Goal: Information Seeking & Learning: Learn about a topic

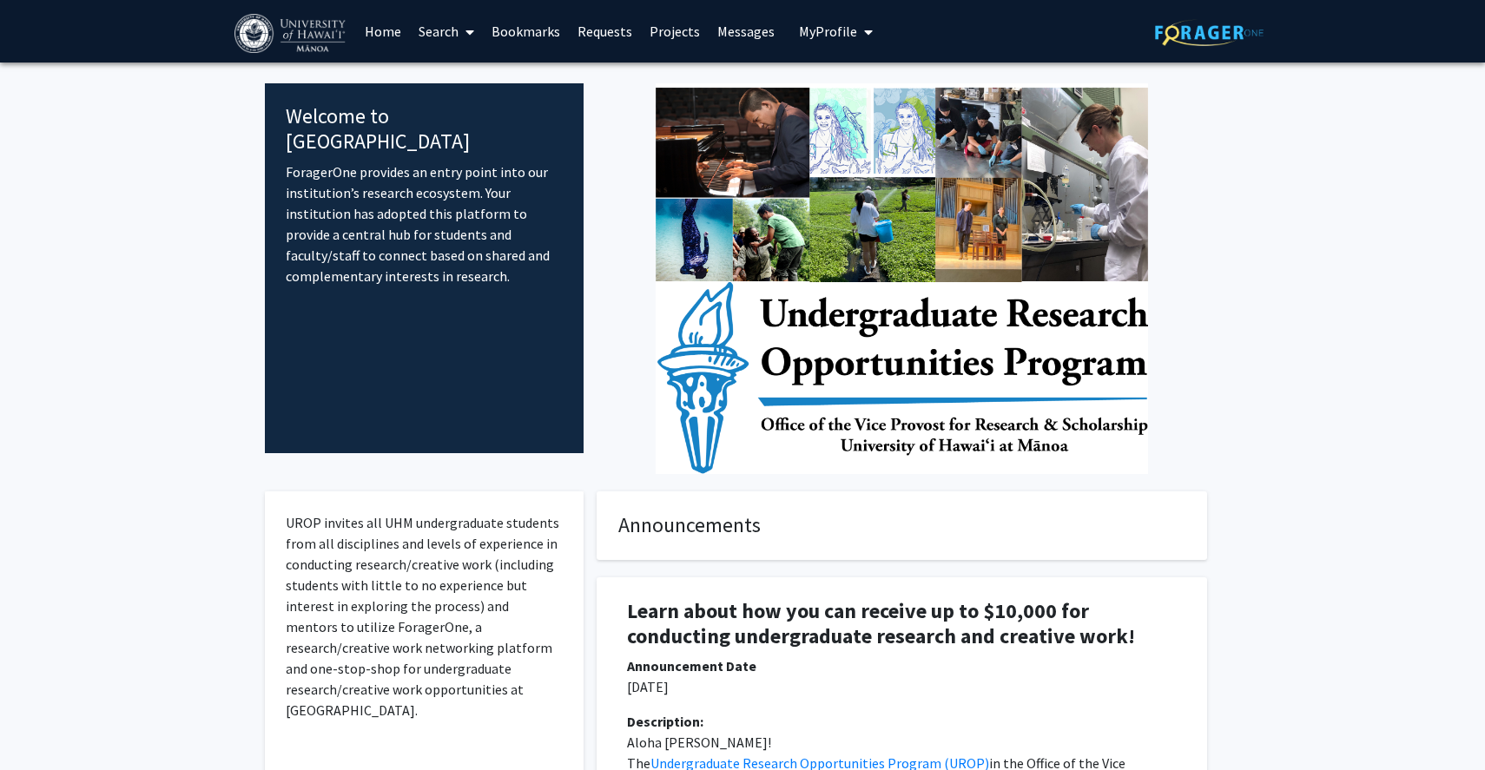
click at [438, 41] on link "Search" at bounding box center [446, 31] width 73 height 61
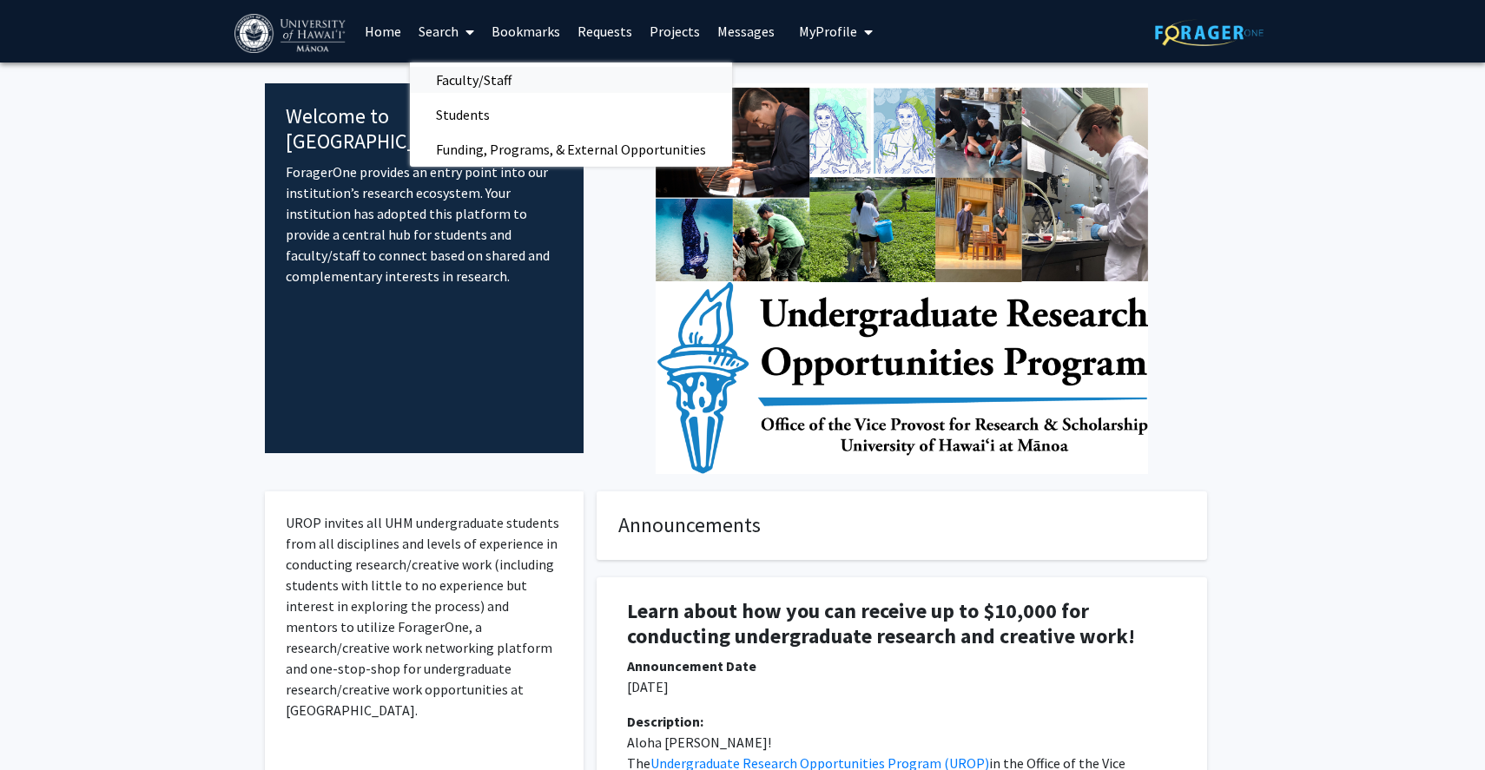
click at [458, 86] on span "Faculty/Staff" at bounding box center [474, 80] width 128 height 35
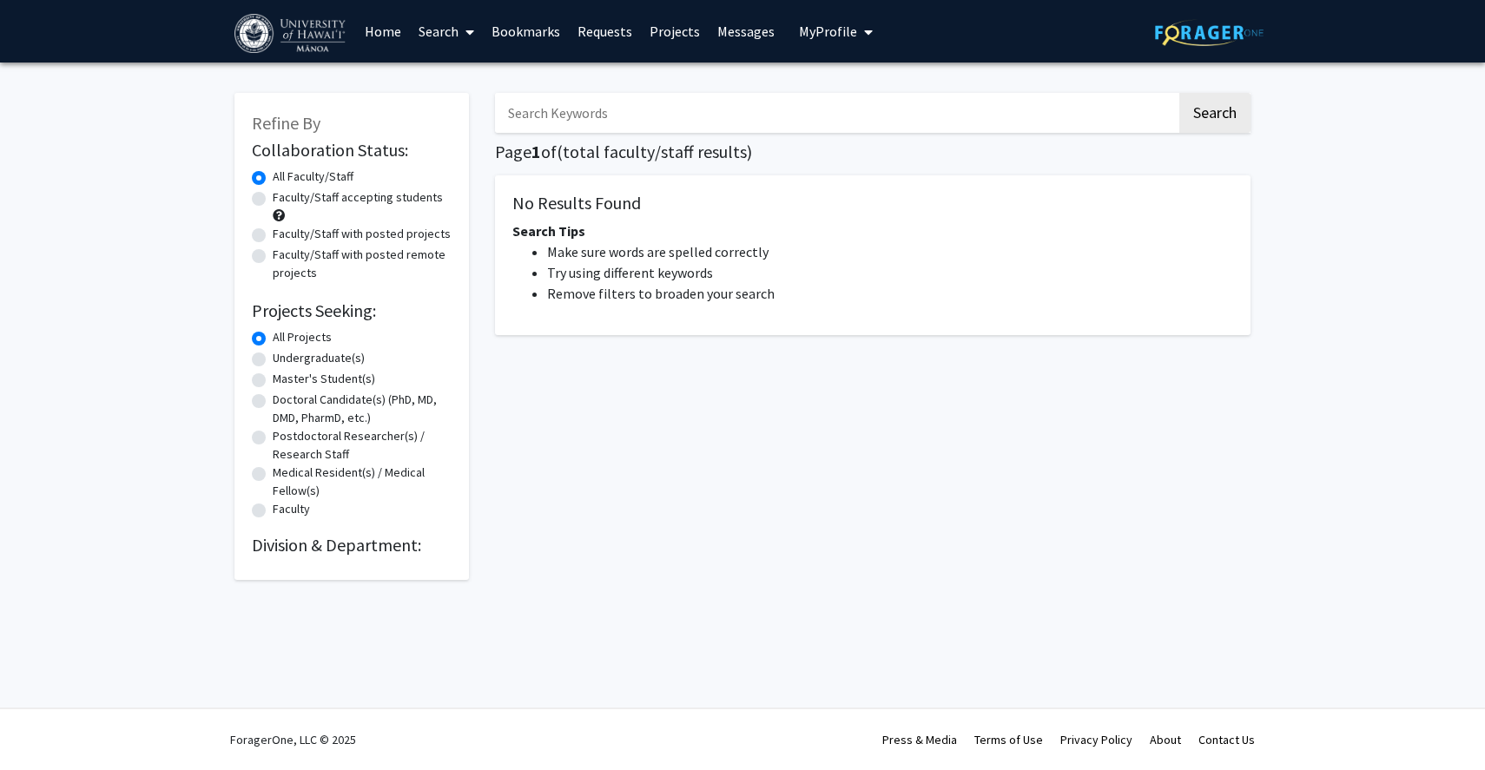
click at [567, 120] on input "Search Keywords" at bounding box center [836, 113] width 682 height 40
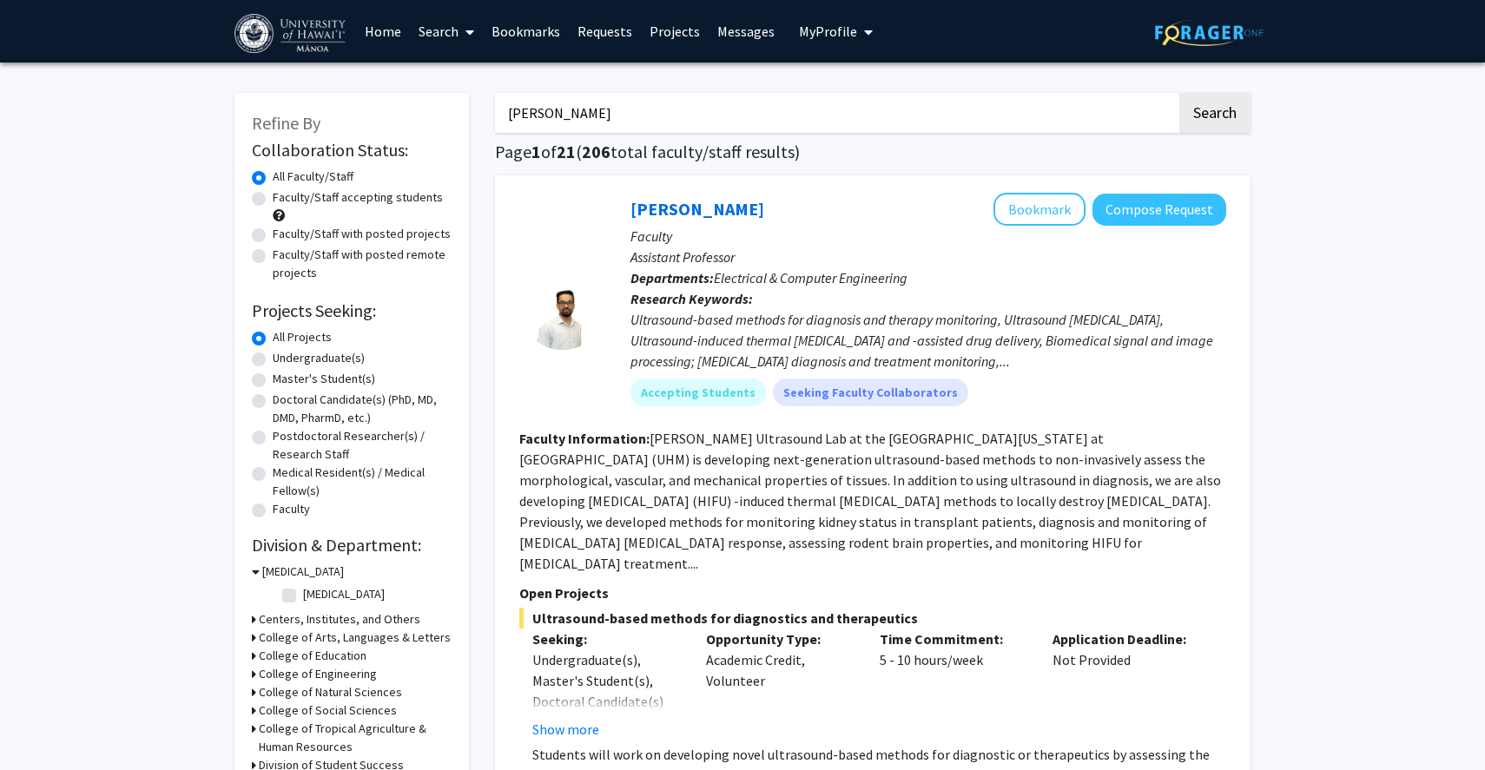
click at [1179, 93] on button "Search" at bounding box center [1214, 113] width 71 height 40
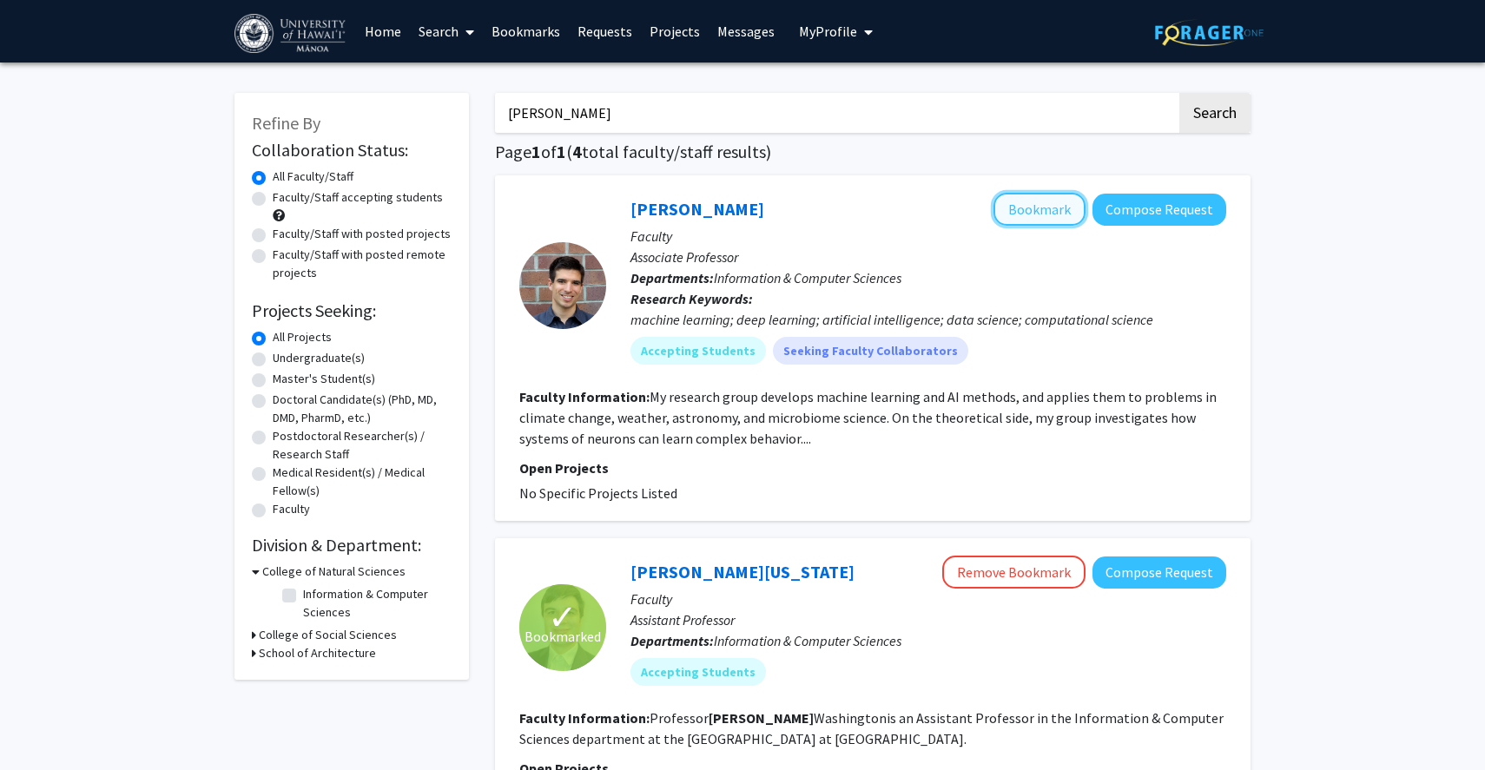
click at [1063, 214] on button "Bookmark" at bounding box center [1039, 209] width 92 height 33
drag, startPoint x: 707, startPoint y: 116, endPoint x: 320, endPoint y: 94, distance: 387.0
click at [1179, 93] on button "Search" at bounding box center [1214, 113] width 71 height 40
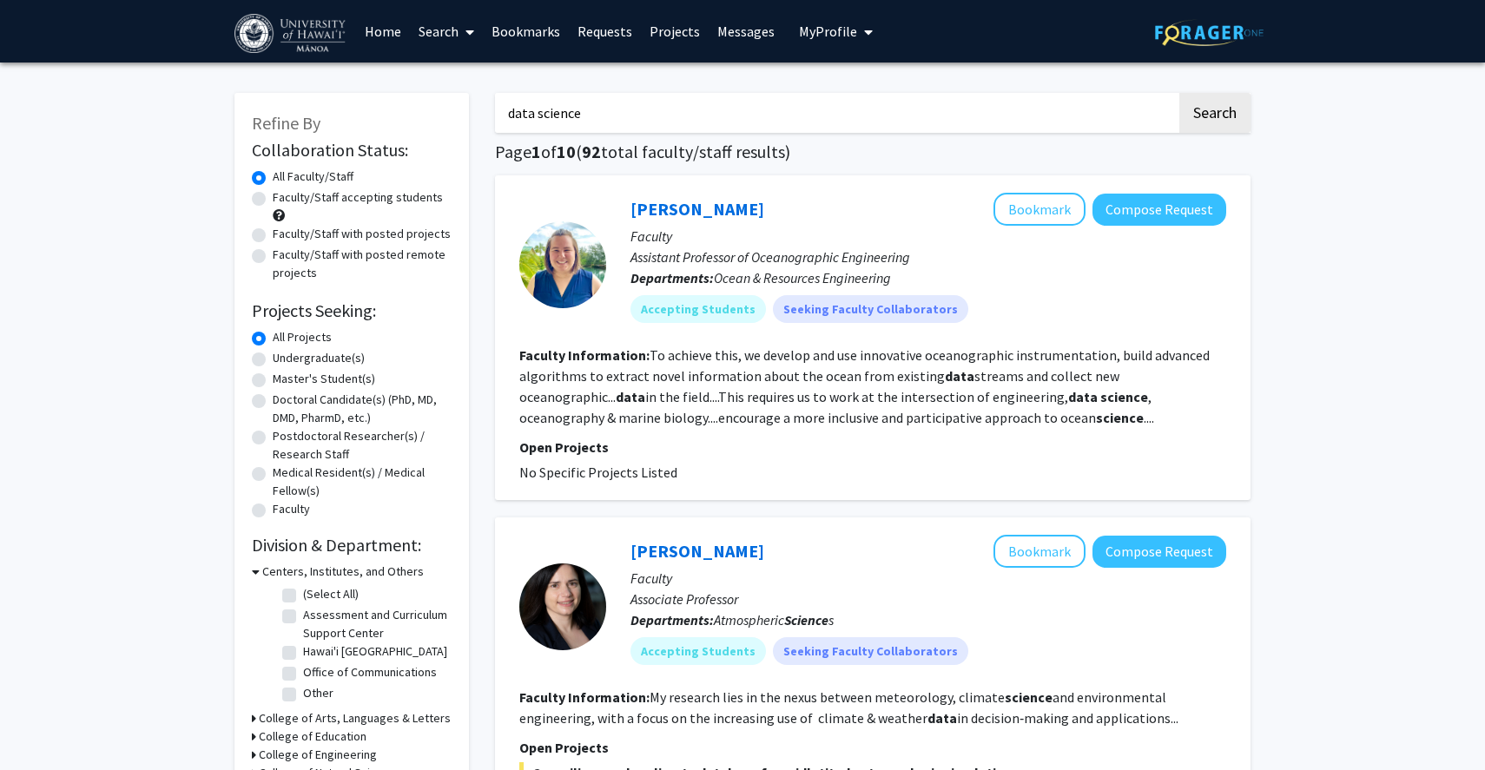
drag, startPoint x: 665, startPoint y: 106, endPoint x: 208, endPoint y: 96, distance: 456.8
type input "machine learning"
click at [1179, 93] on button "Search" at bounding box center [1214, 113] width 71 height 40
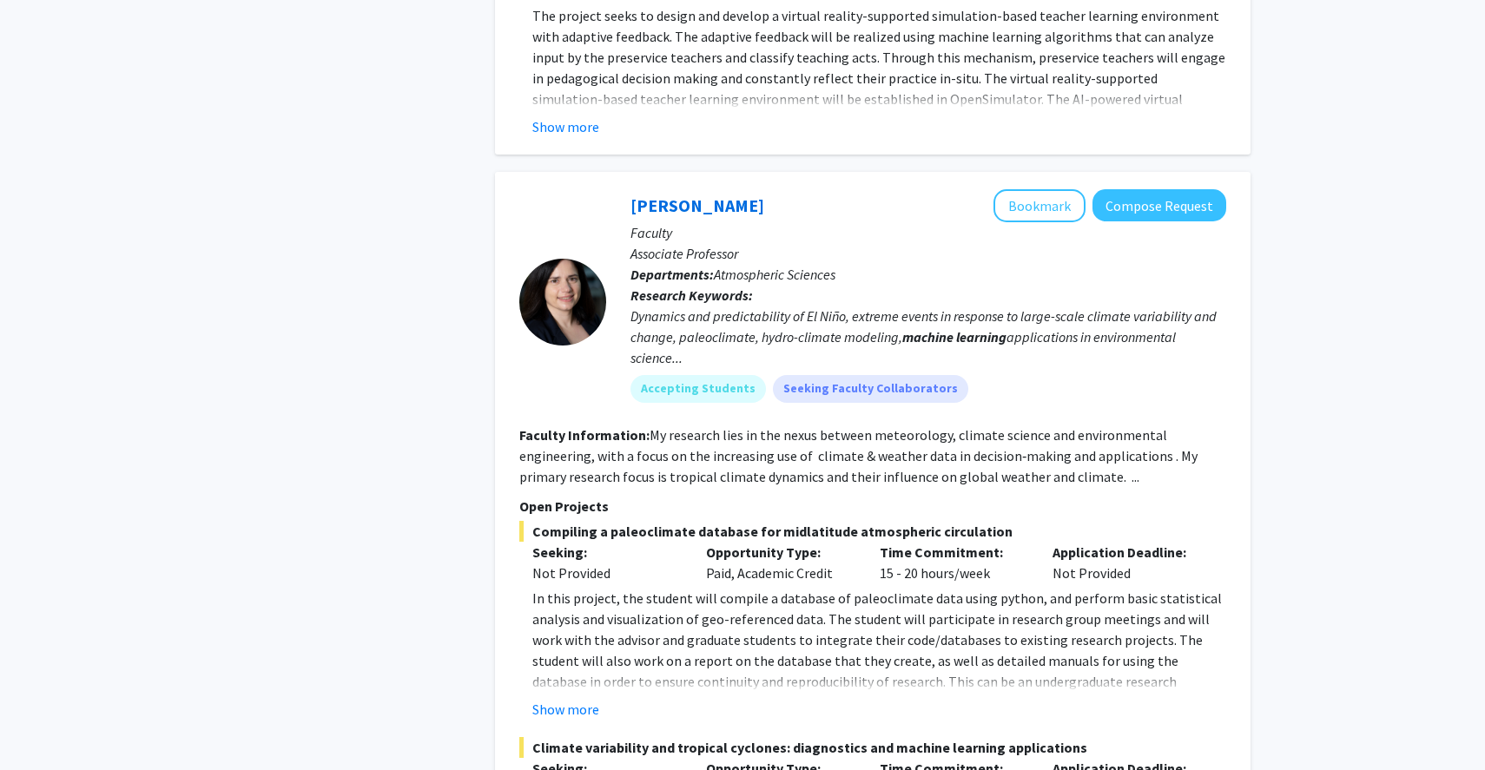
scroll to position [1243, 0]
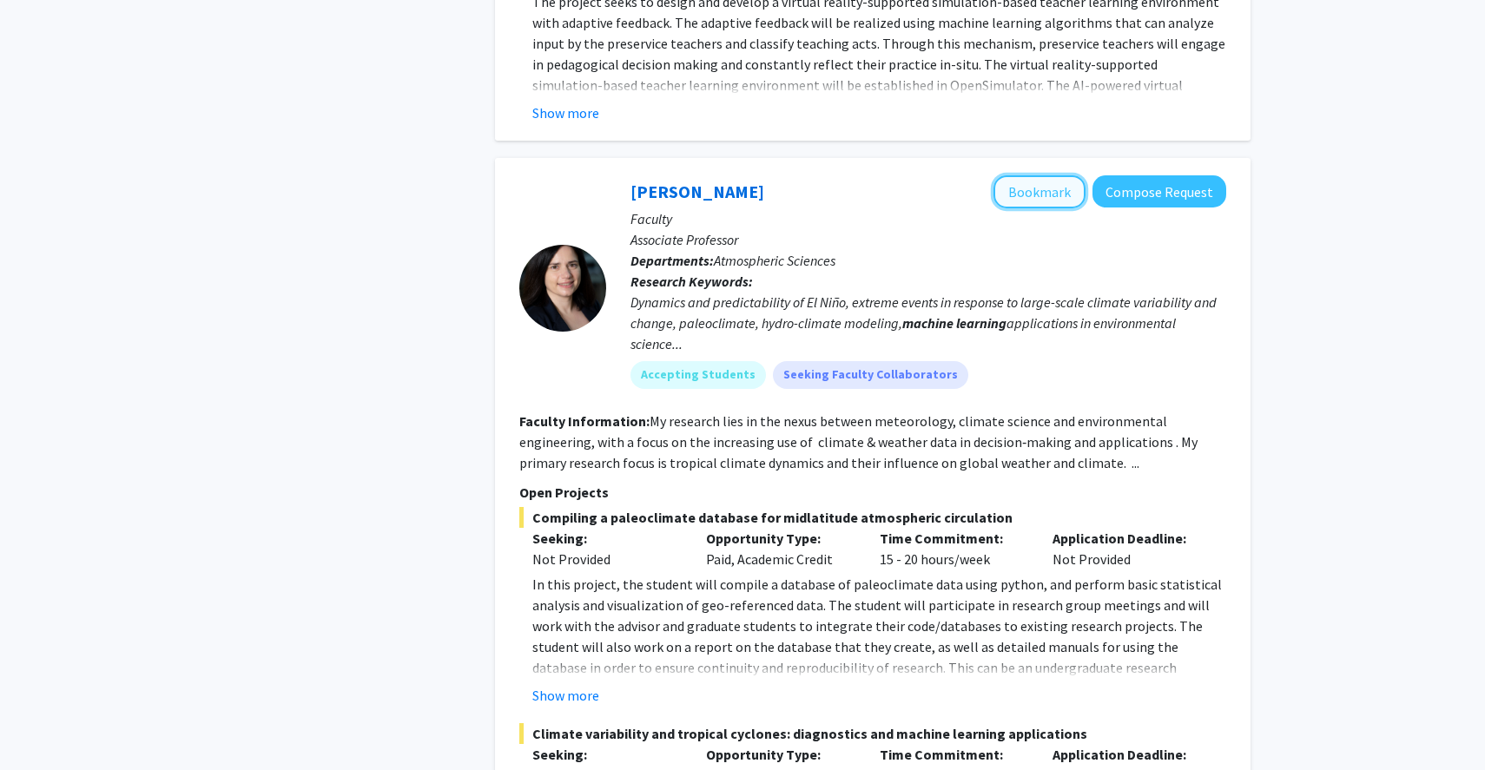
click at [1051, 198] on button "Bookmark" at bounding box center [1039, 191] width 92 height 33
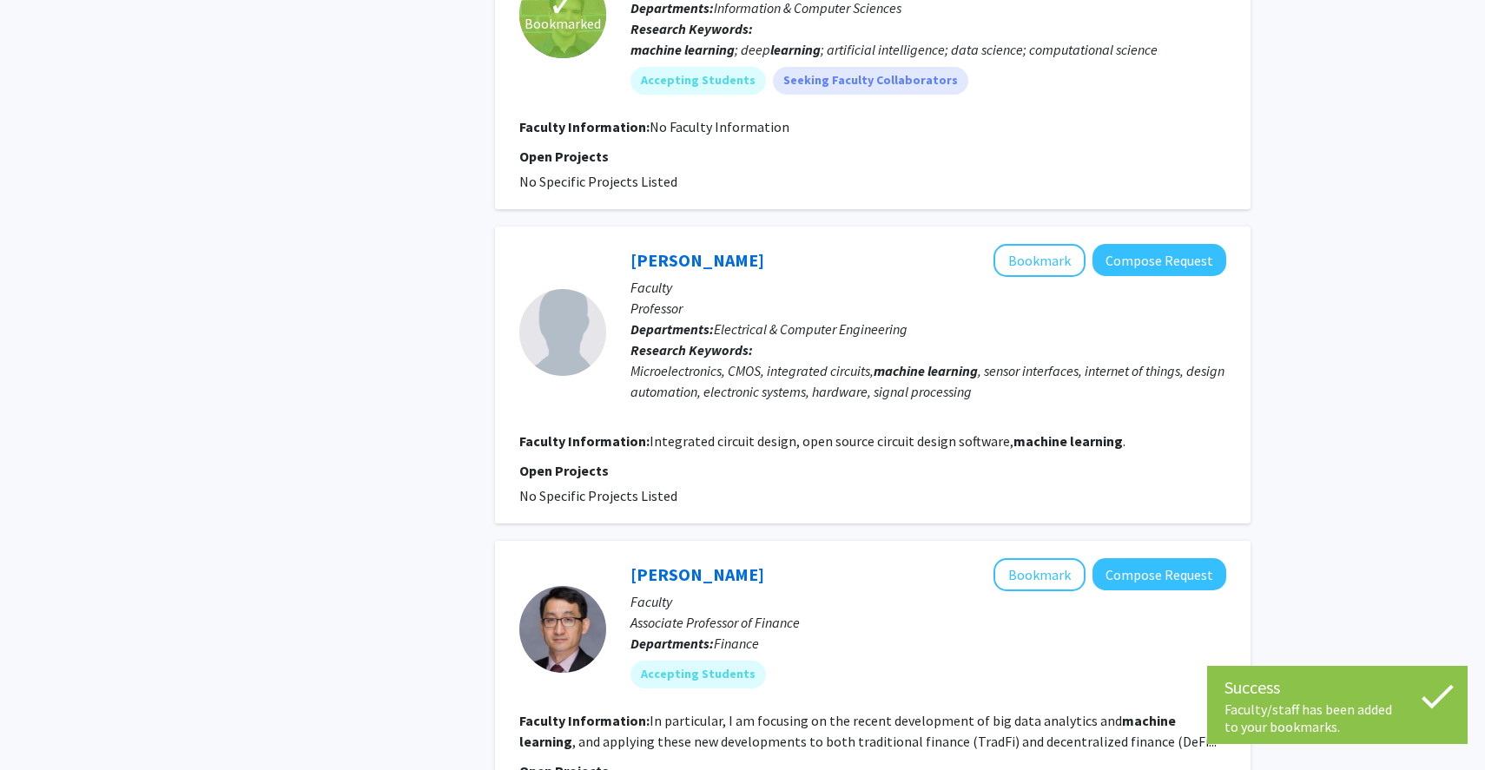
scroll to position [3079, 0]
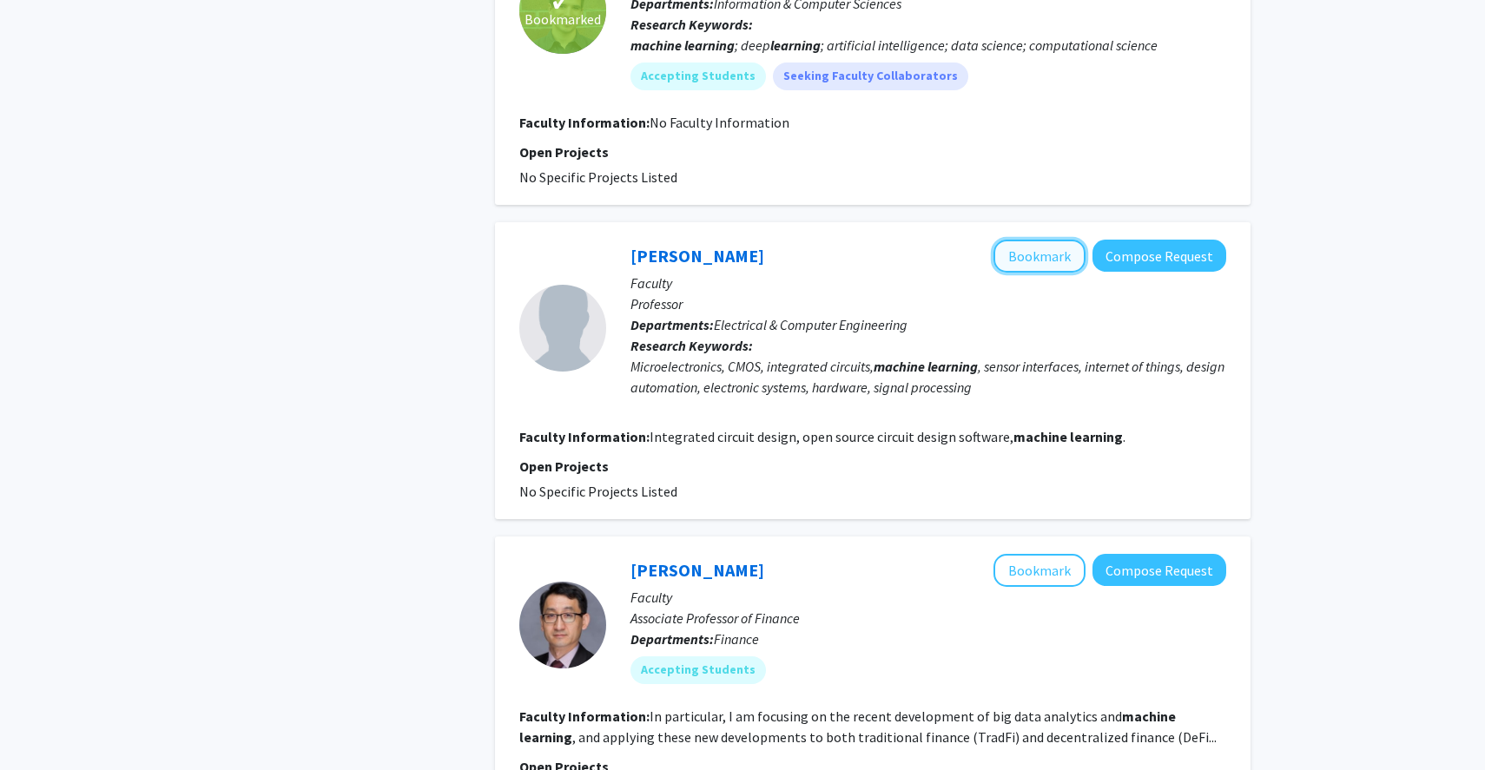
click at [1036, 260] on button "Bookmark" at bounding box center [1039, 256] width 92 height 33
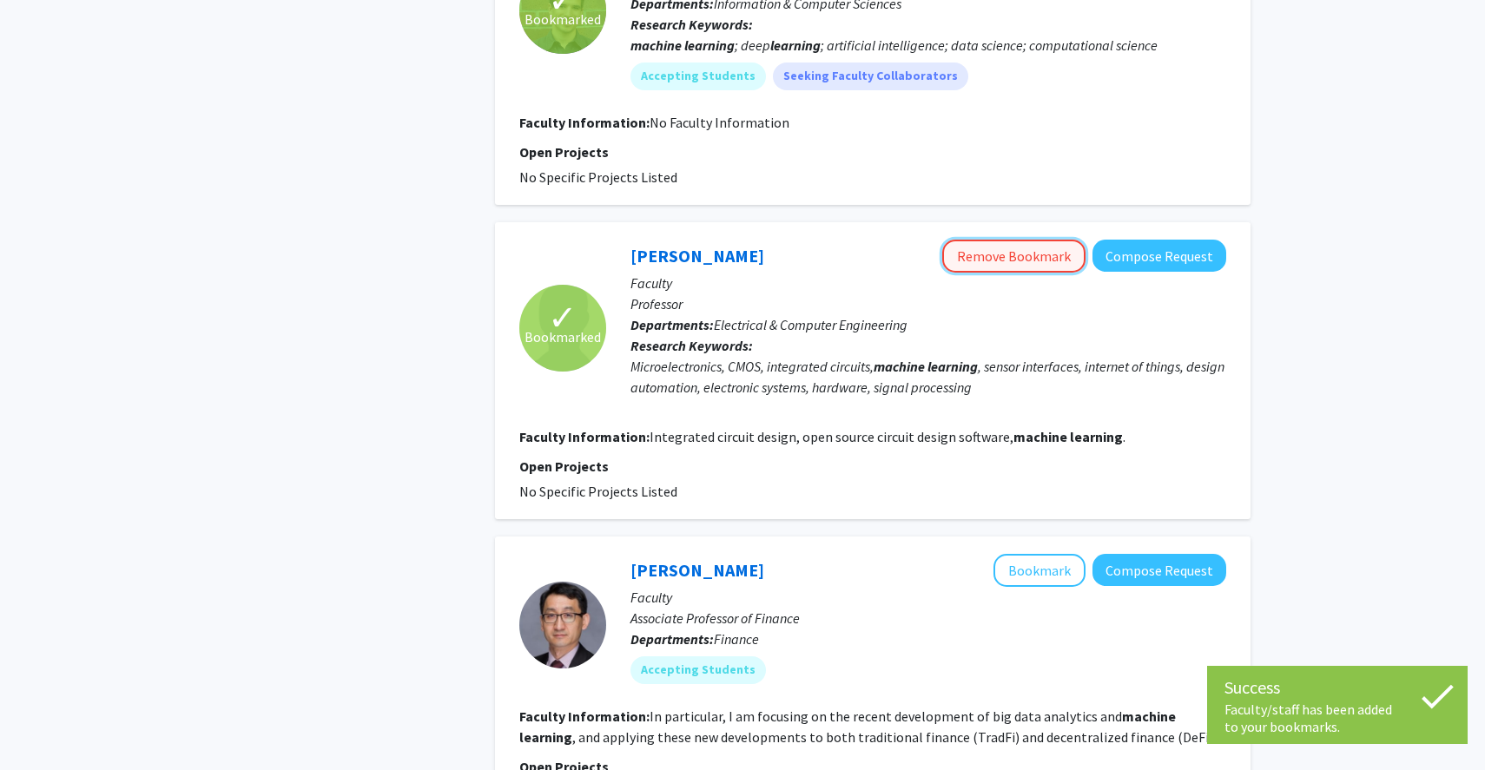
click at [1010, 247] on button "Remove Bookmark" at bounding box center [1013, 256] width 143 height 33
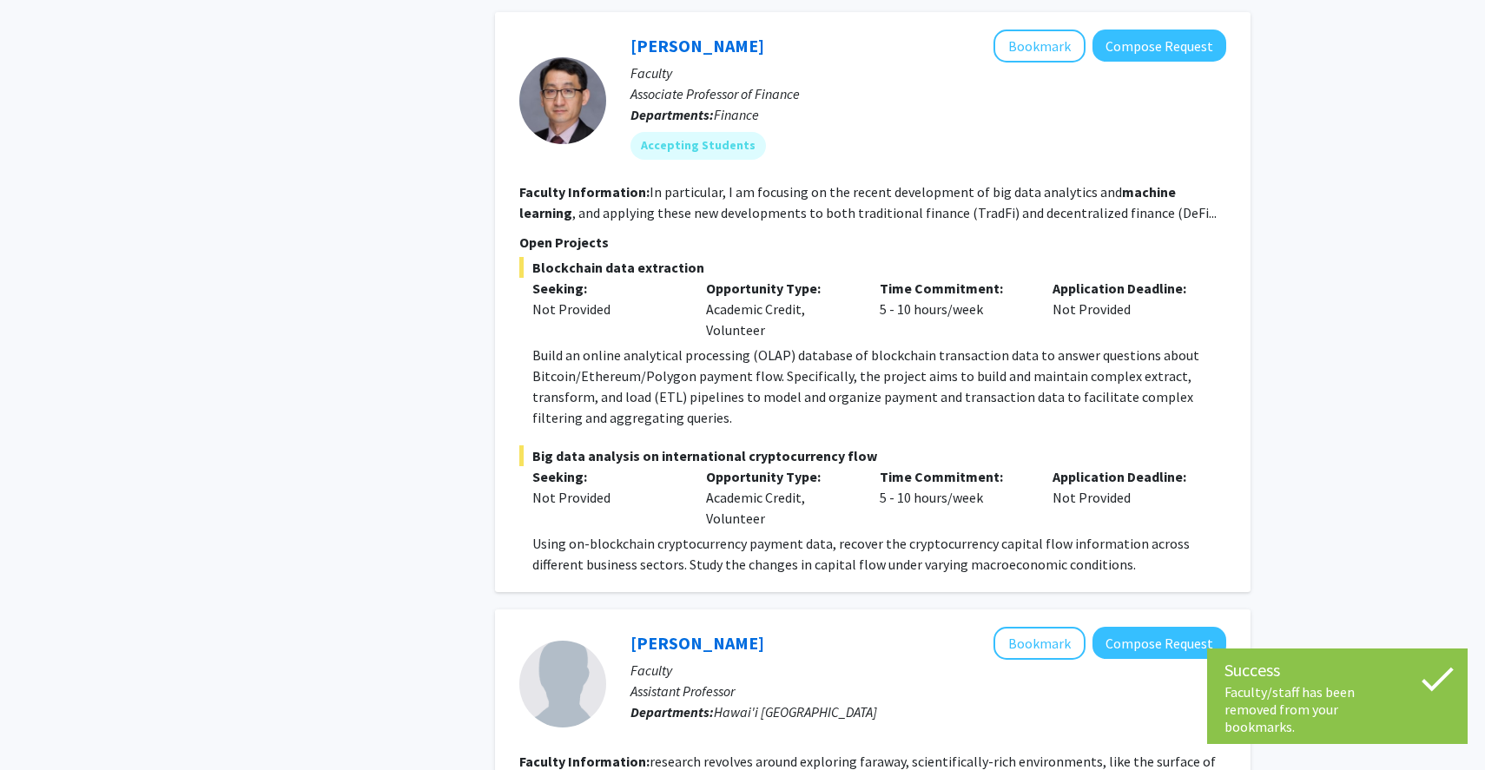
scroll to position [3606, 0]
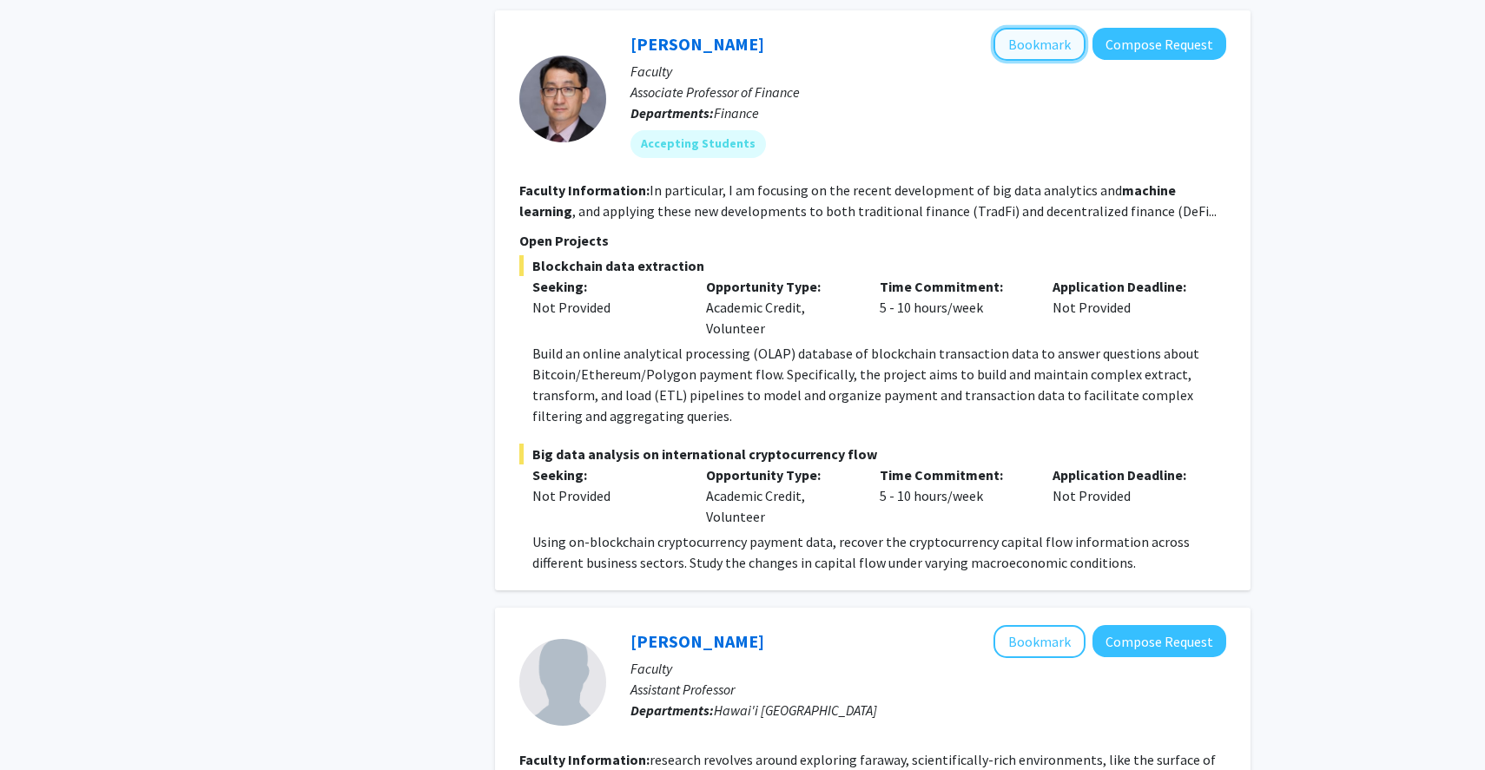
click at [1037, 45] on button "Bookmark" at bounding box center [1039, 44] width 92 height 33
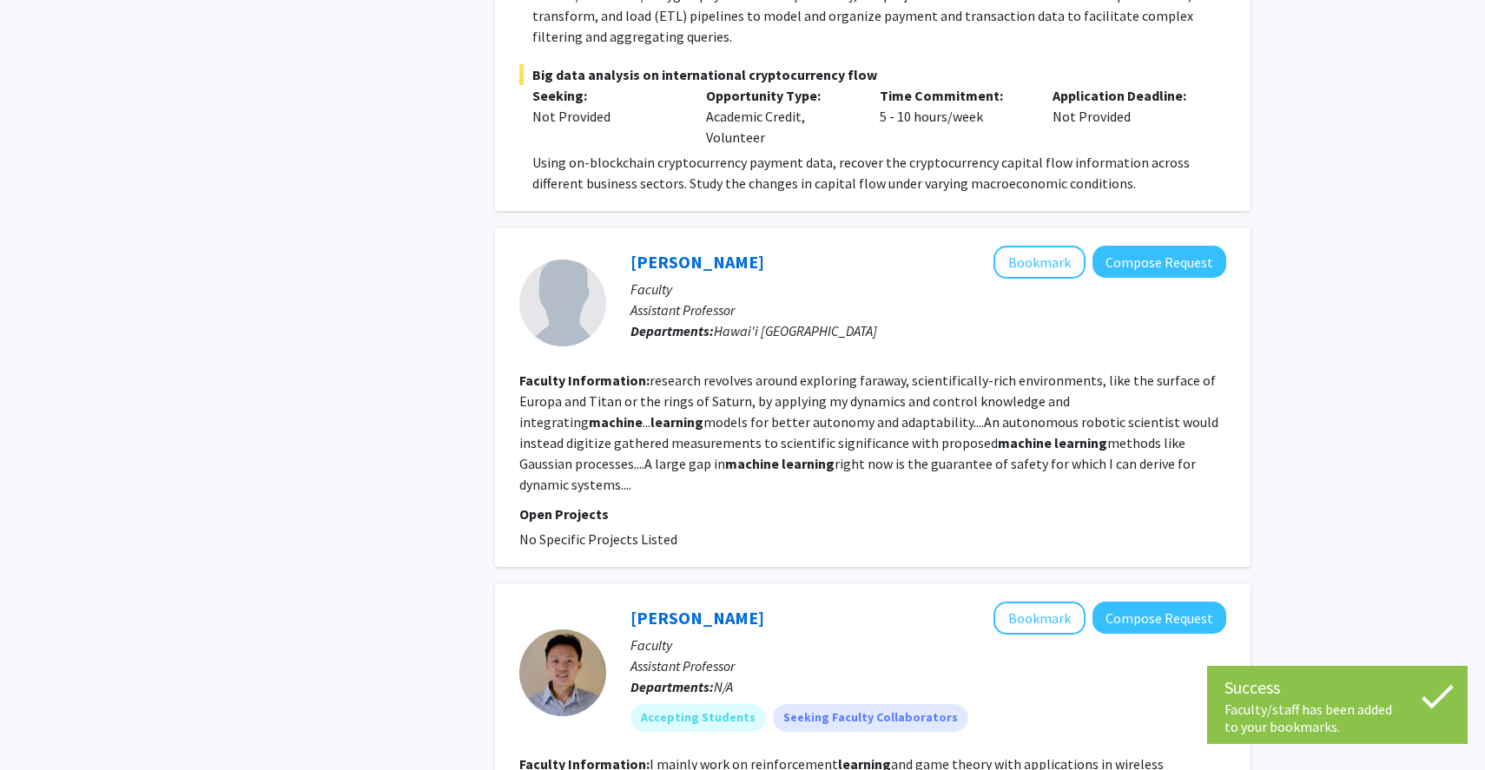
scroll to position [3986, 0]
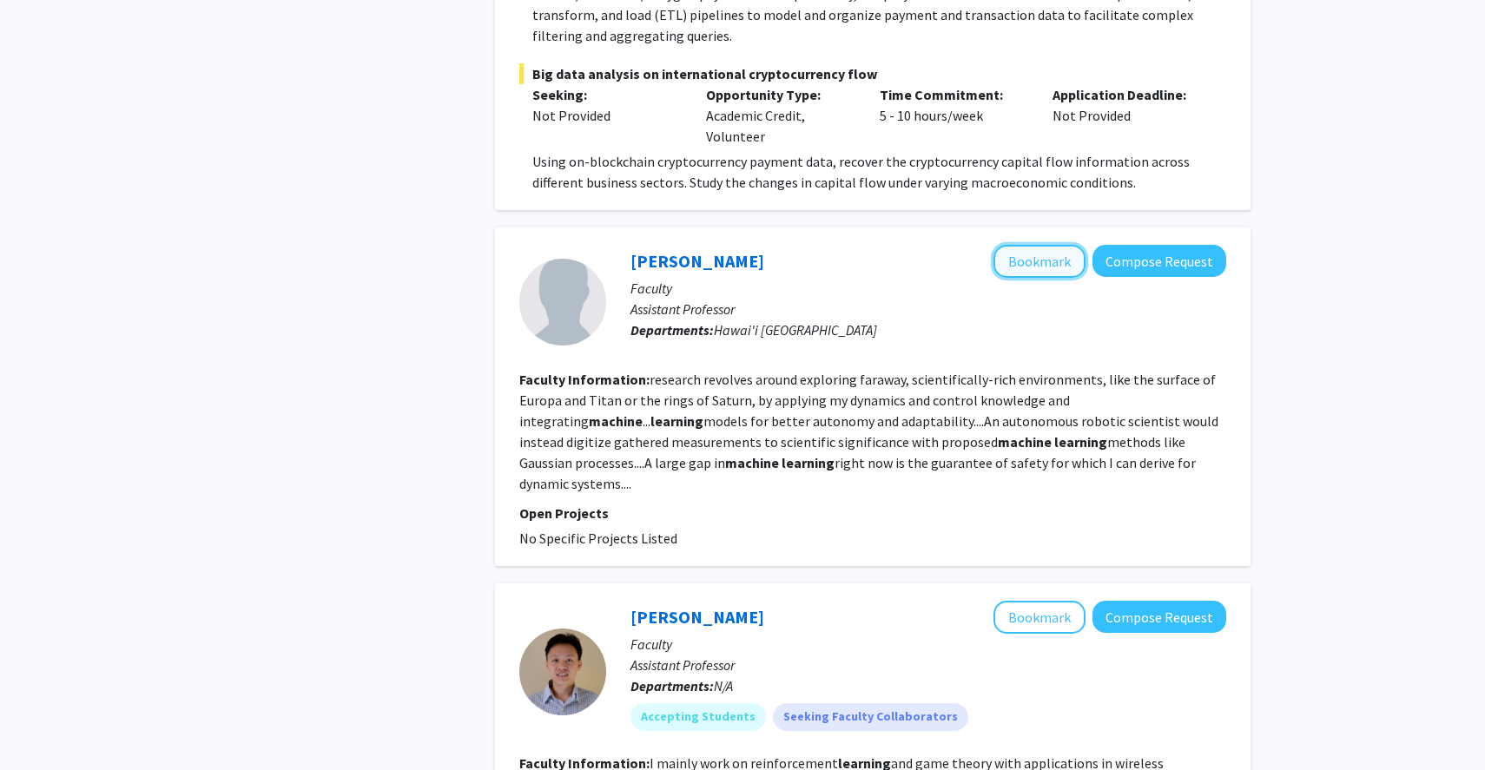
click at [1026, 271] on button "Bookmark" at bounding box center [1039, 261] width 92 height 33
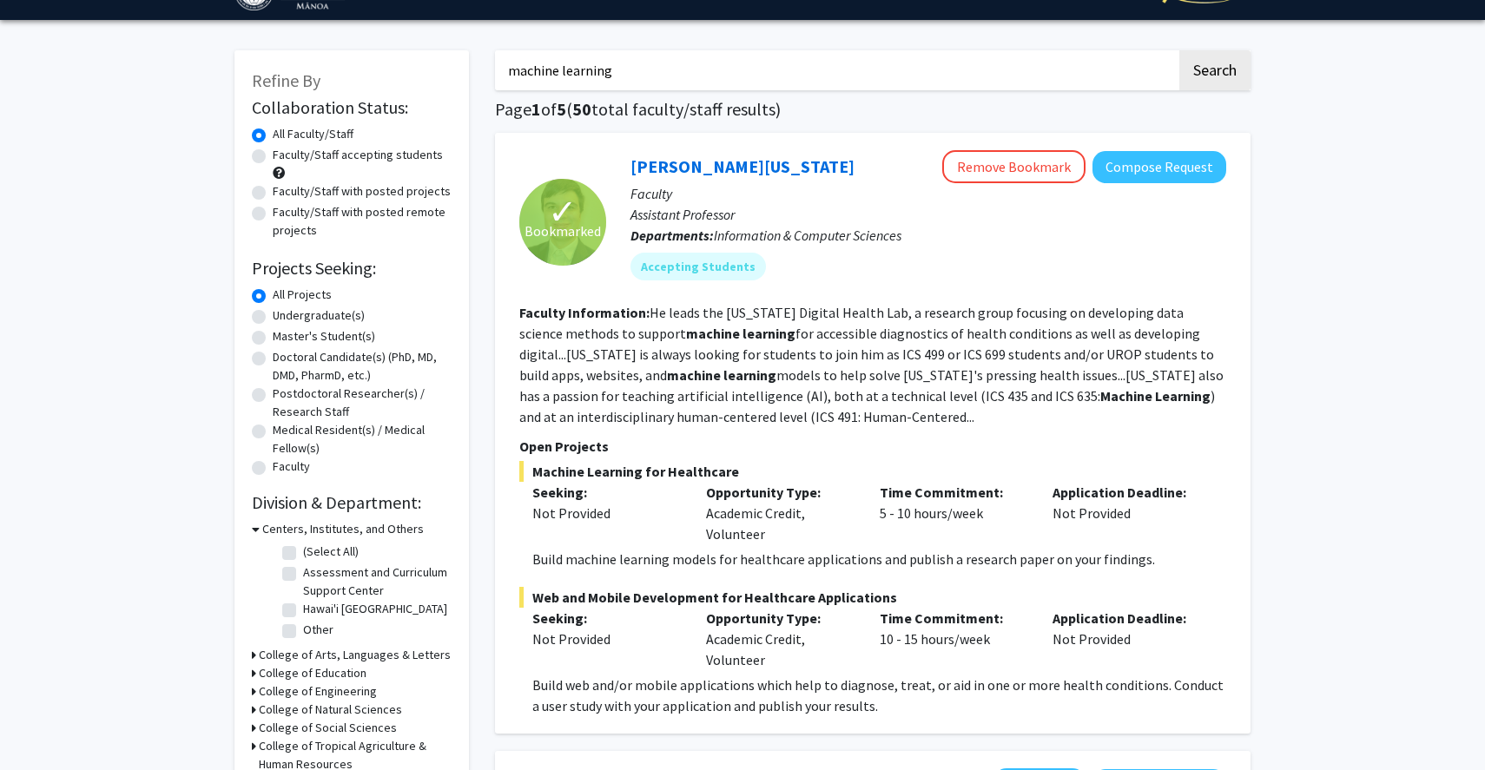
scroll to position [0, 0]
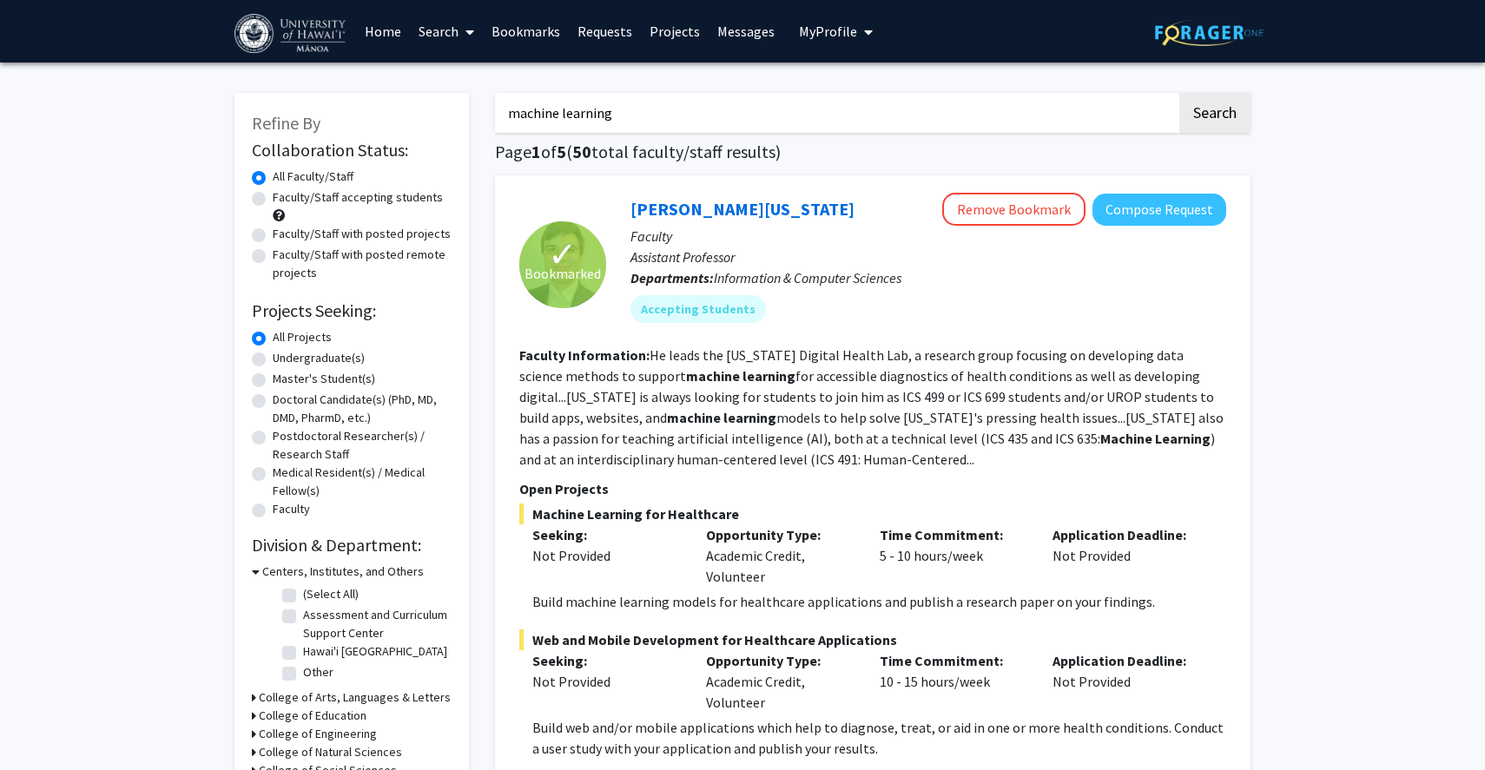
click at [535, 36] on link "Bookmarks" at bounding box center [526, 31] width 86 height 61
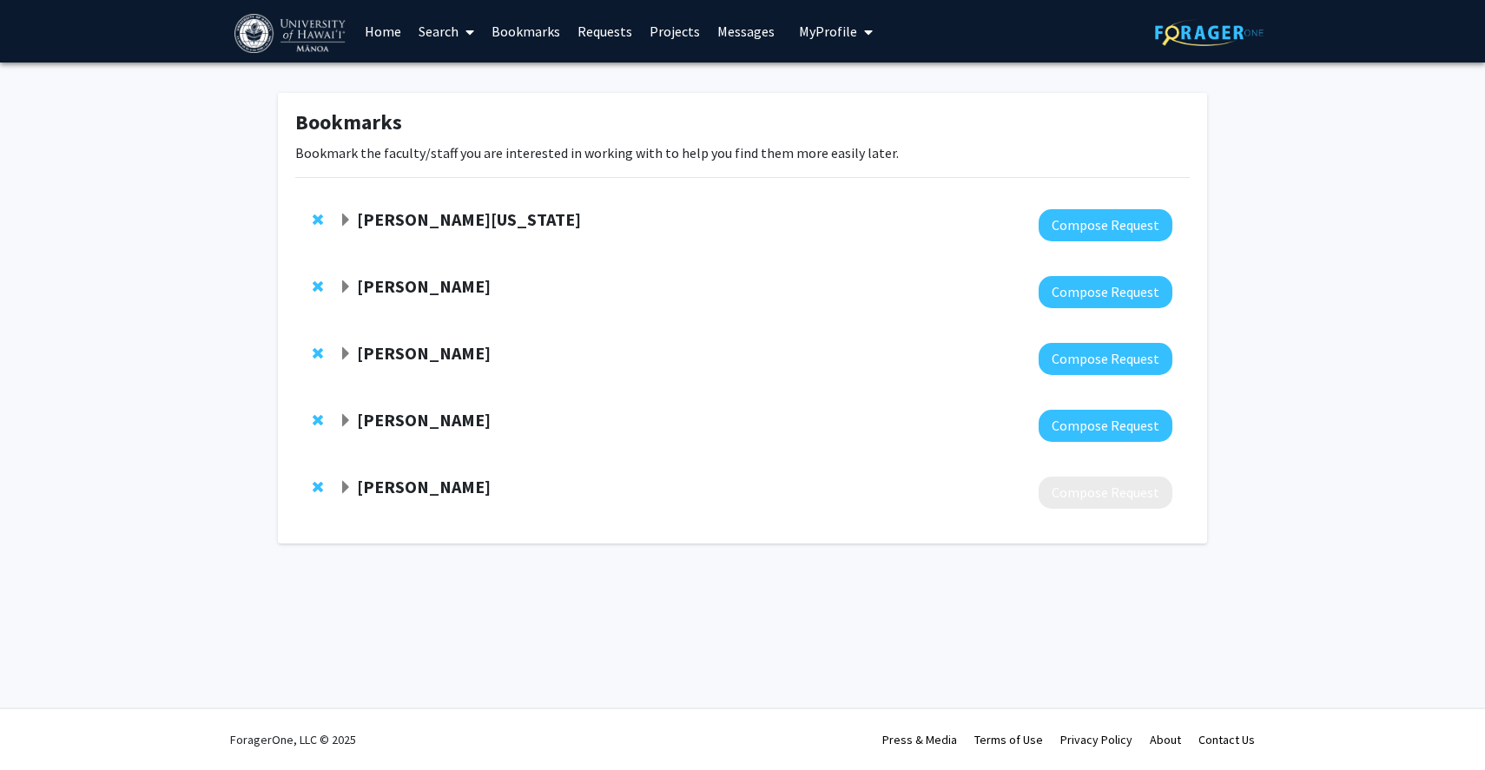
click at [345, 485] on span "Expand Frances Zhu Bookmark" at bounding box center [346, 488] width 14 height 14
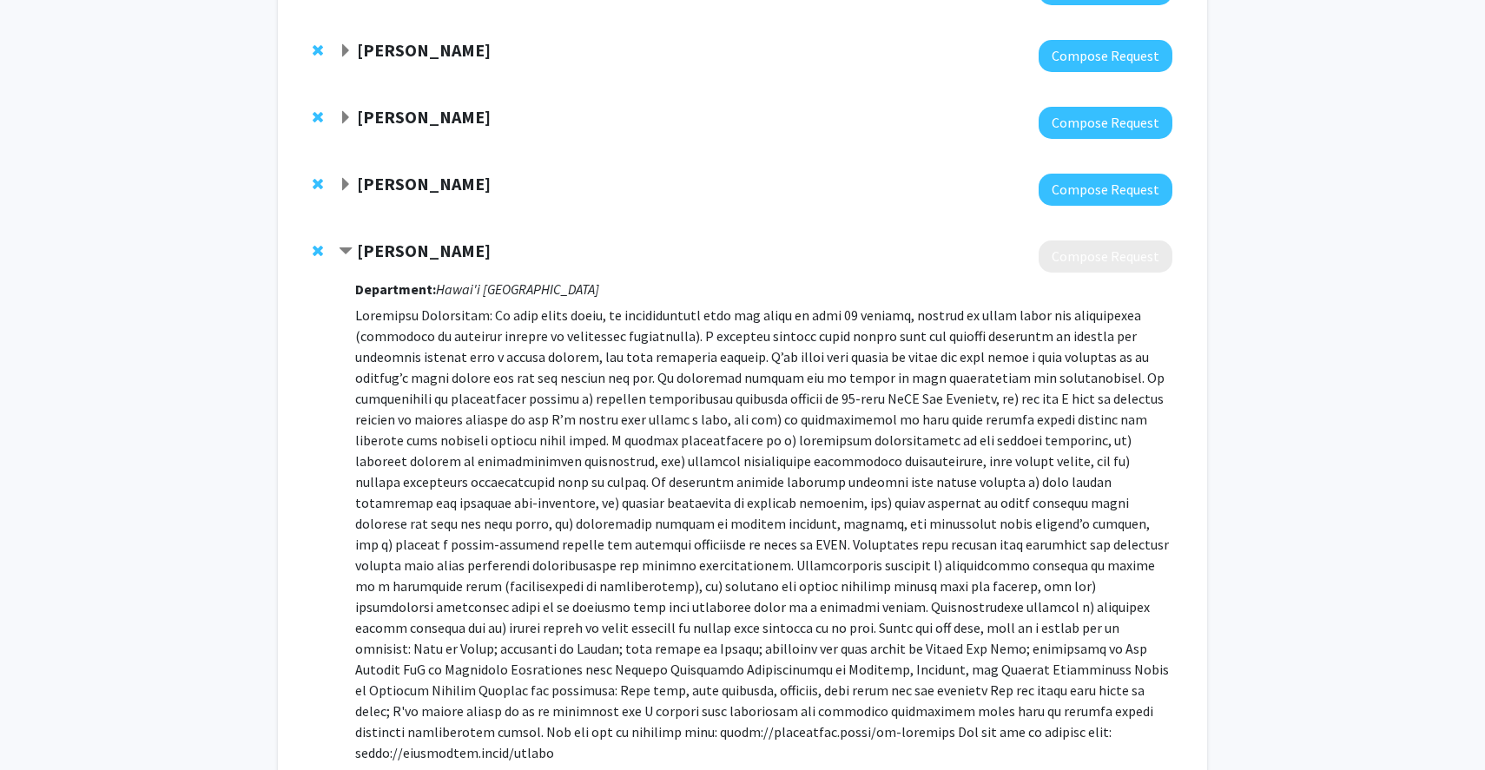
scroll to position [206, 0]
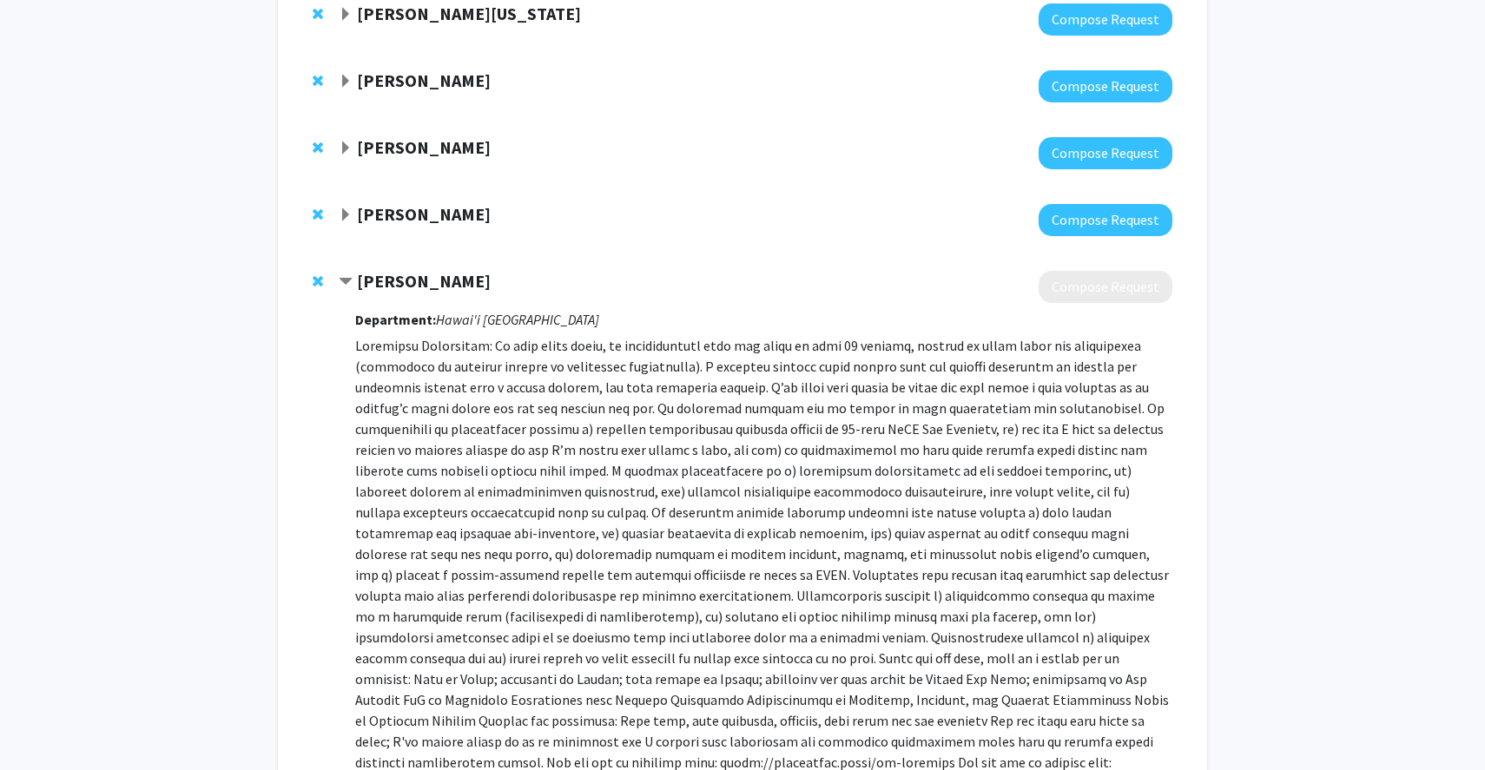
click at [318, 279] on span "Remove Frances Zhu from bookmarks" at bounding box center [318, 281] width 10 height 14
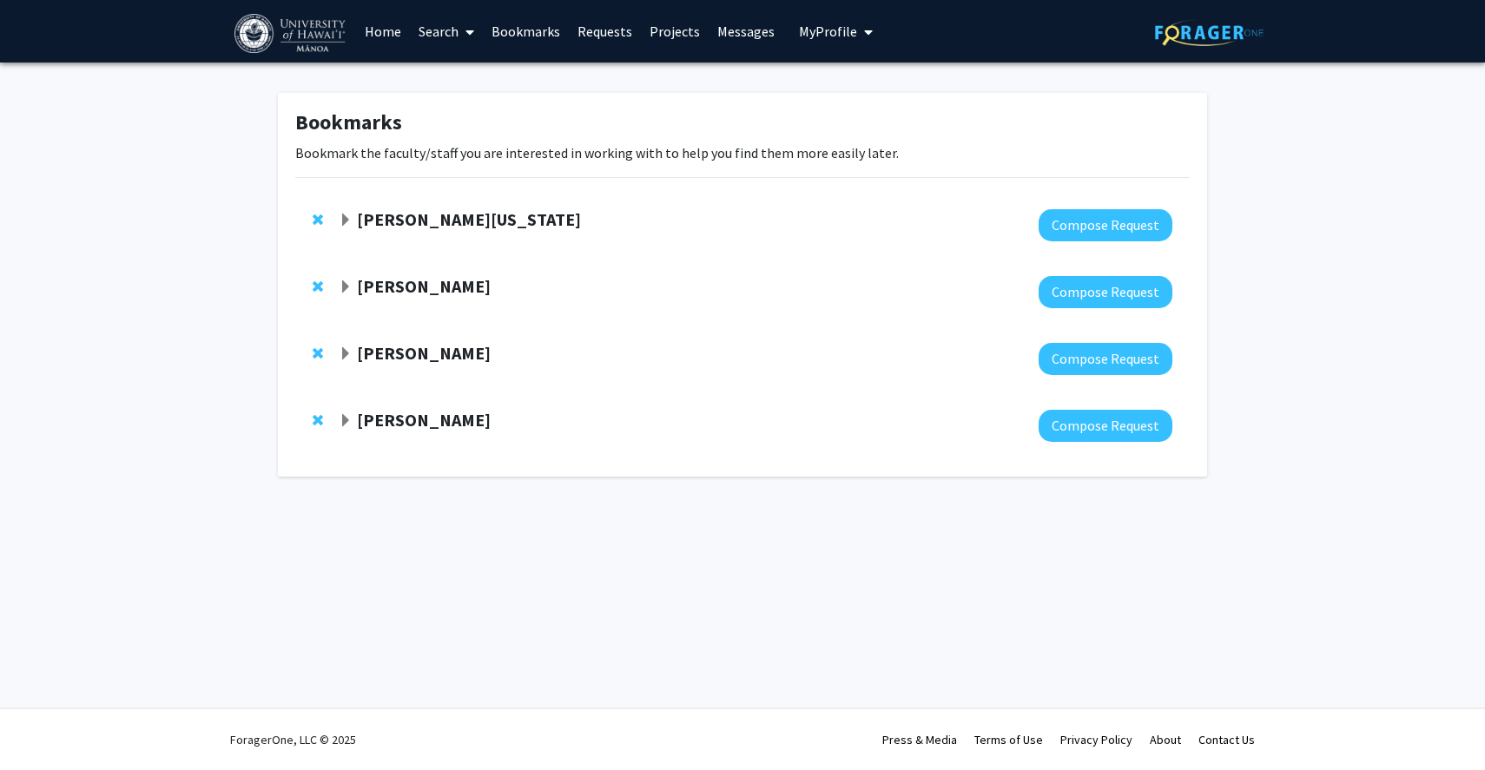
click at [349, 418] on span "Expand Jiakai Chen Bookmark" at bounding box center [346, 421] width 14 height 14
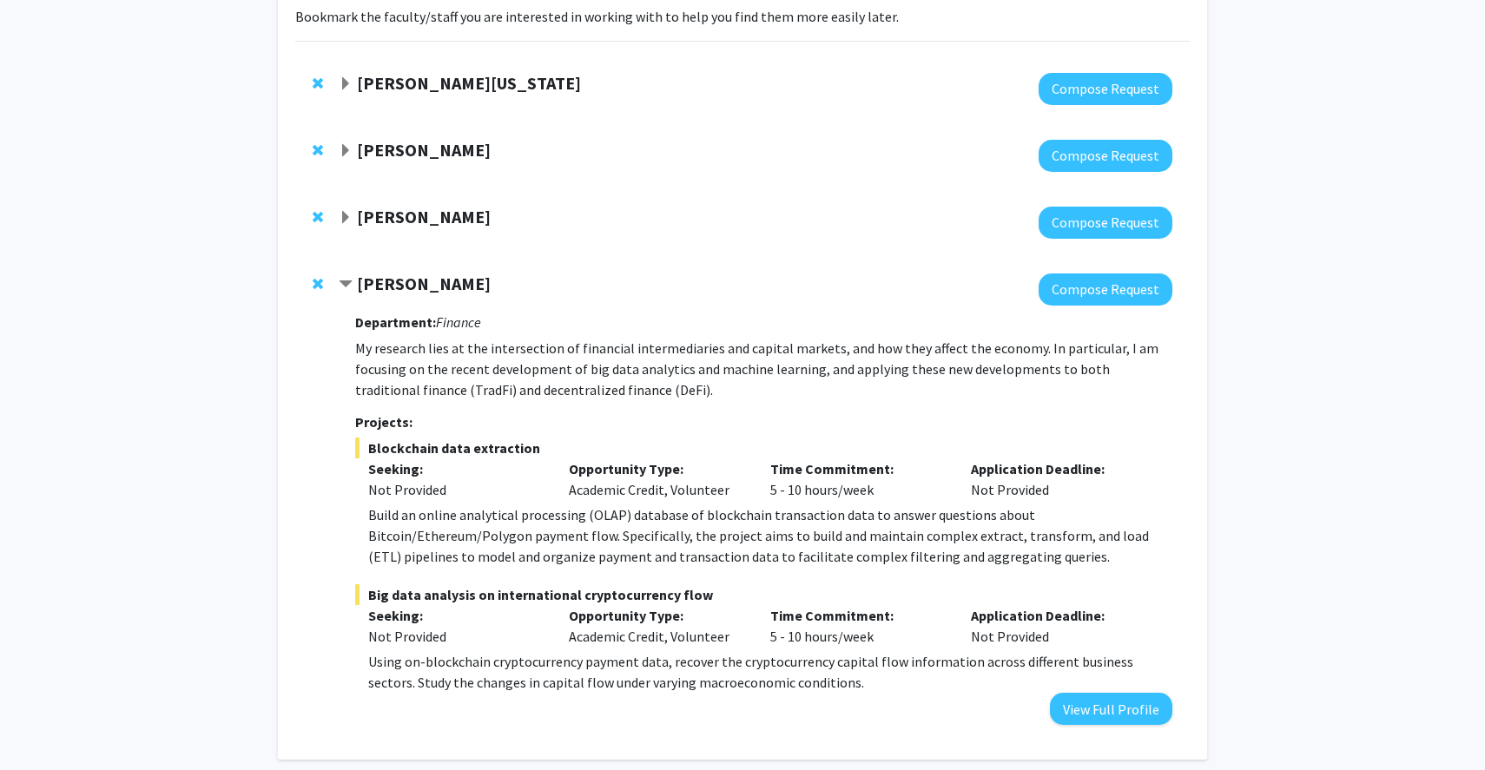
scroll to position [138, 0]
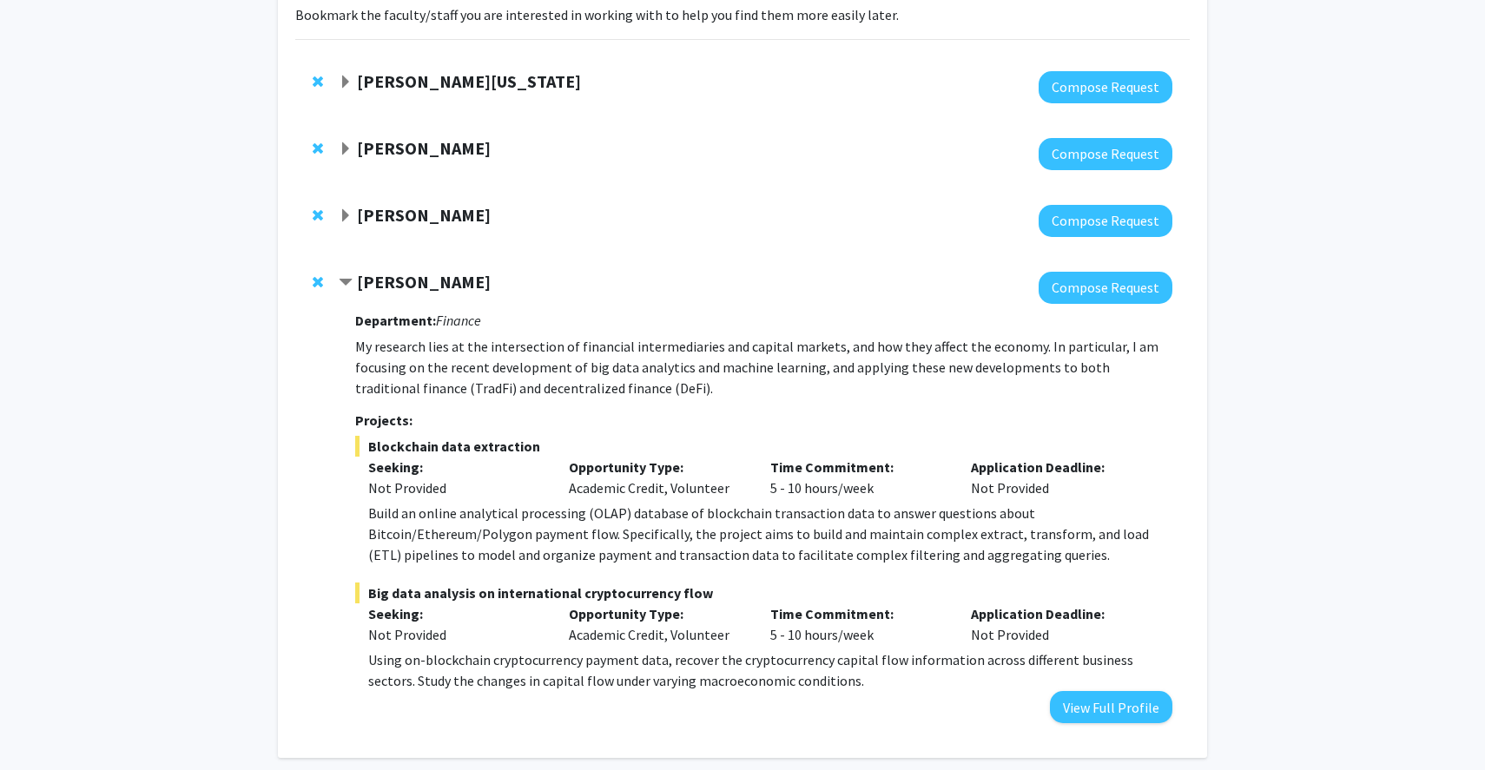
click at [347, 286] on span "Contract Jiakai Chen Bookmark" at bounding box center [346, 283] width 14 height 14
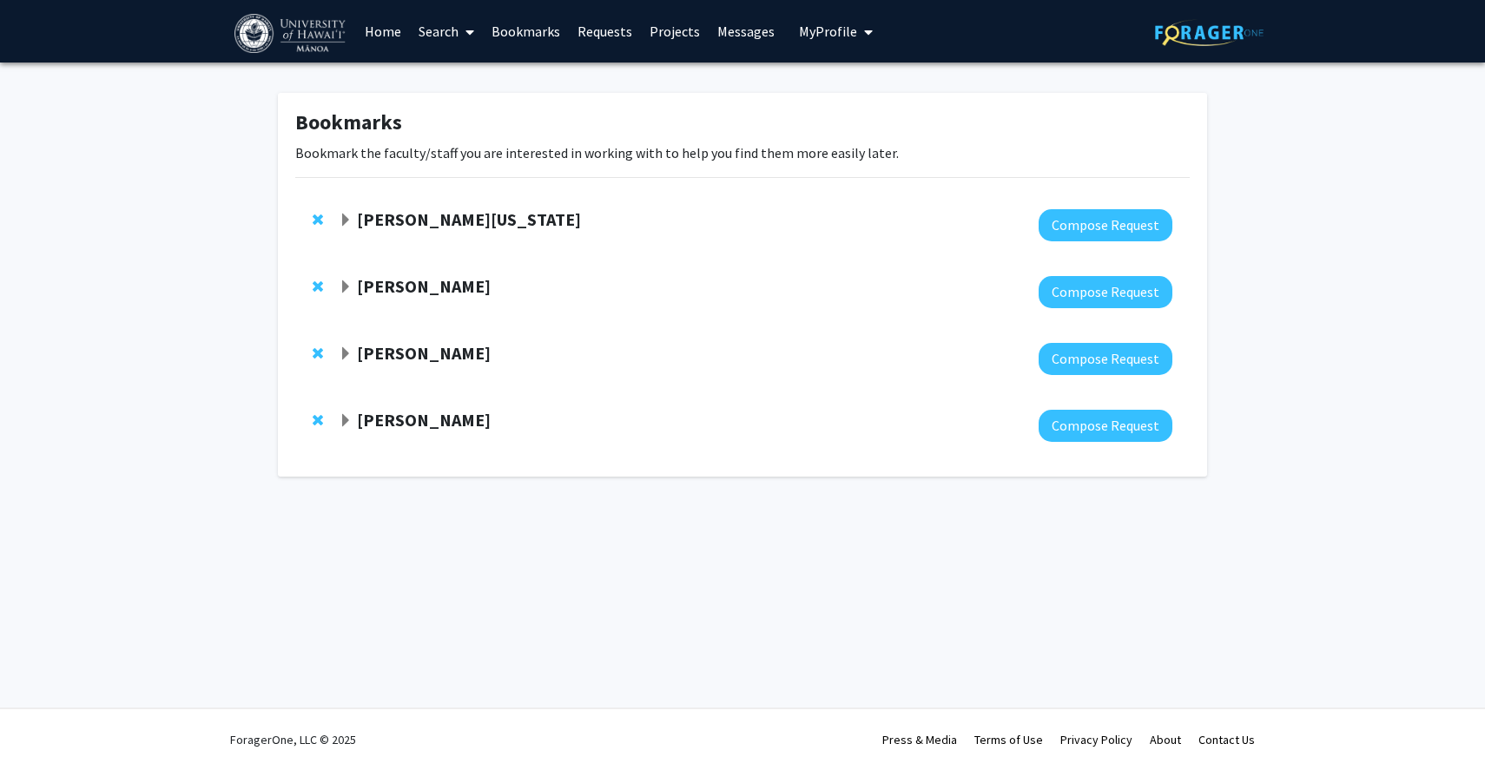
scroll to position [0, 0]
click at [344, 353] on span "Expand Christina Karamperidou Bookmark" at bounding box center [346, 354] width 14 height 14
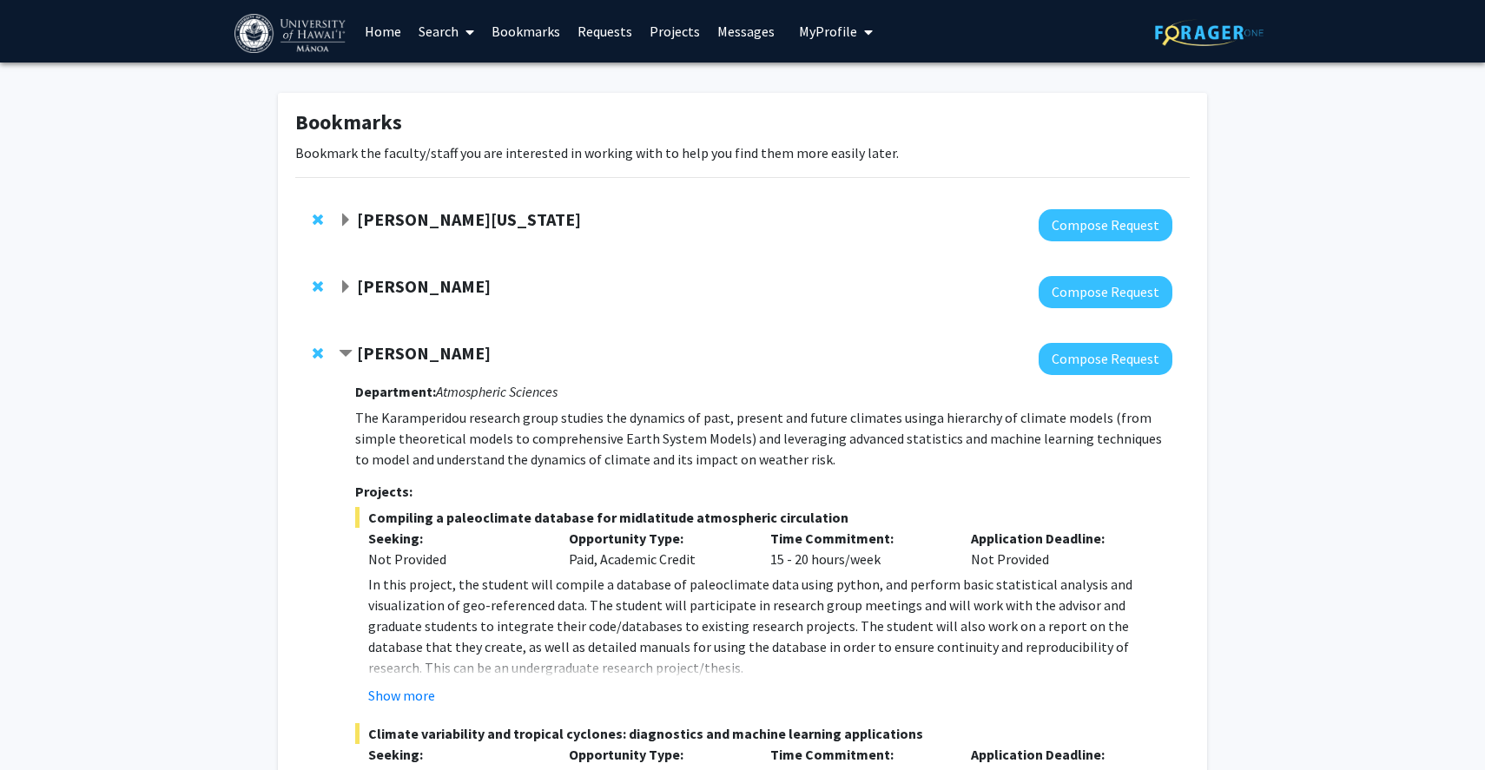
click at [344, 353] on span "Contract Christina Karamperidou Bookmark" at bounding box center [346, 354] width 14 height 14
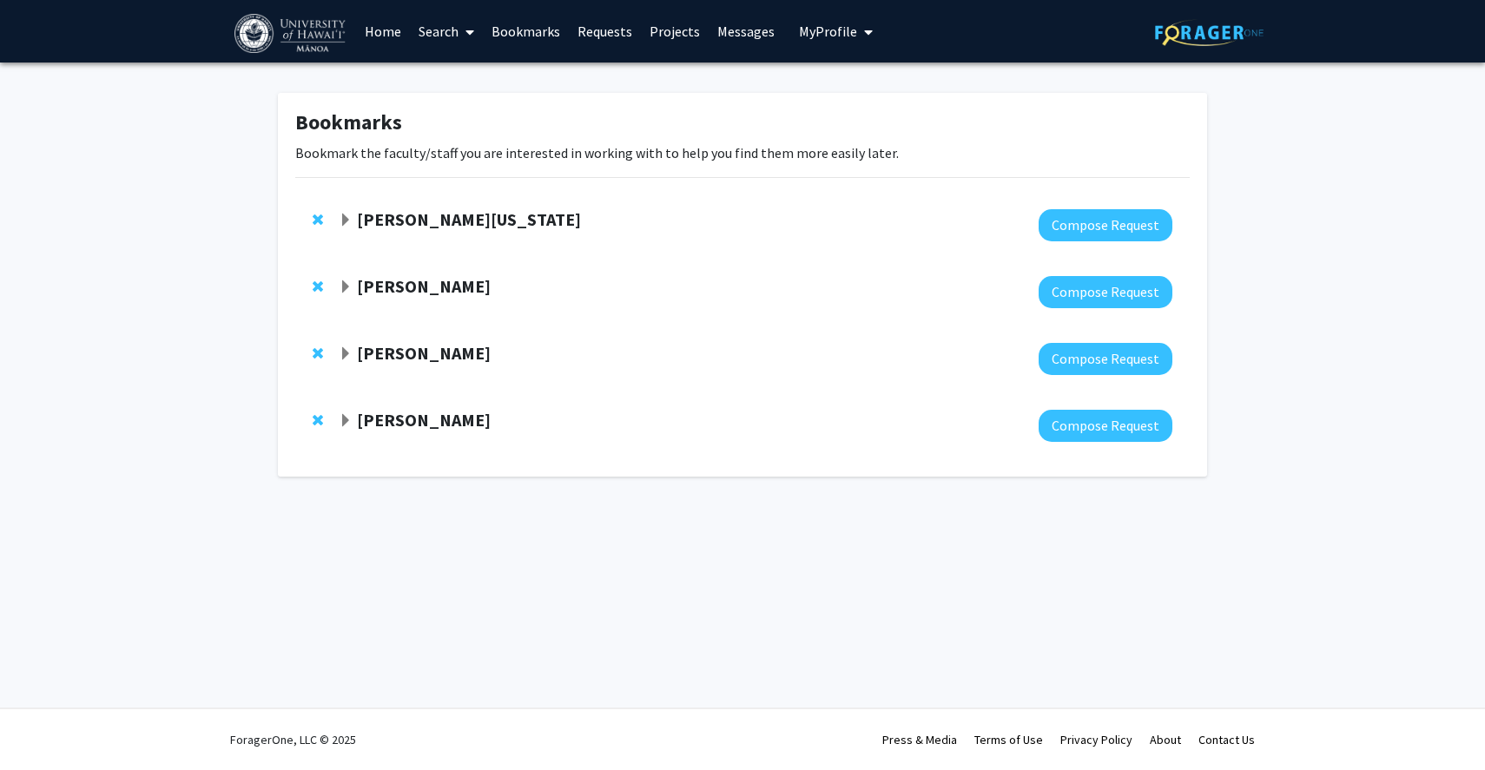
click at [347, 288] on span "Expand Peter Sadowski Bookmark" at bounding box center [346, 287] width 14 height 14
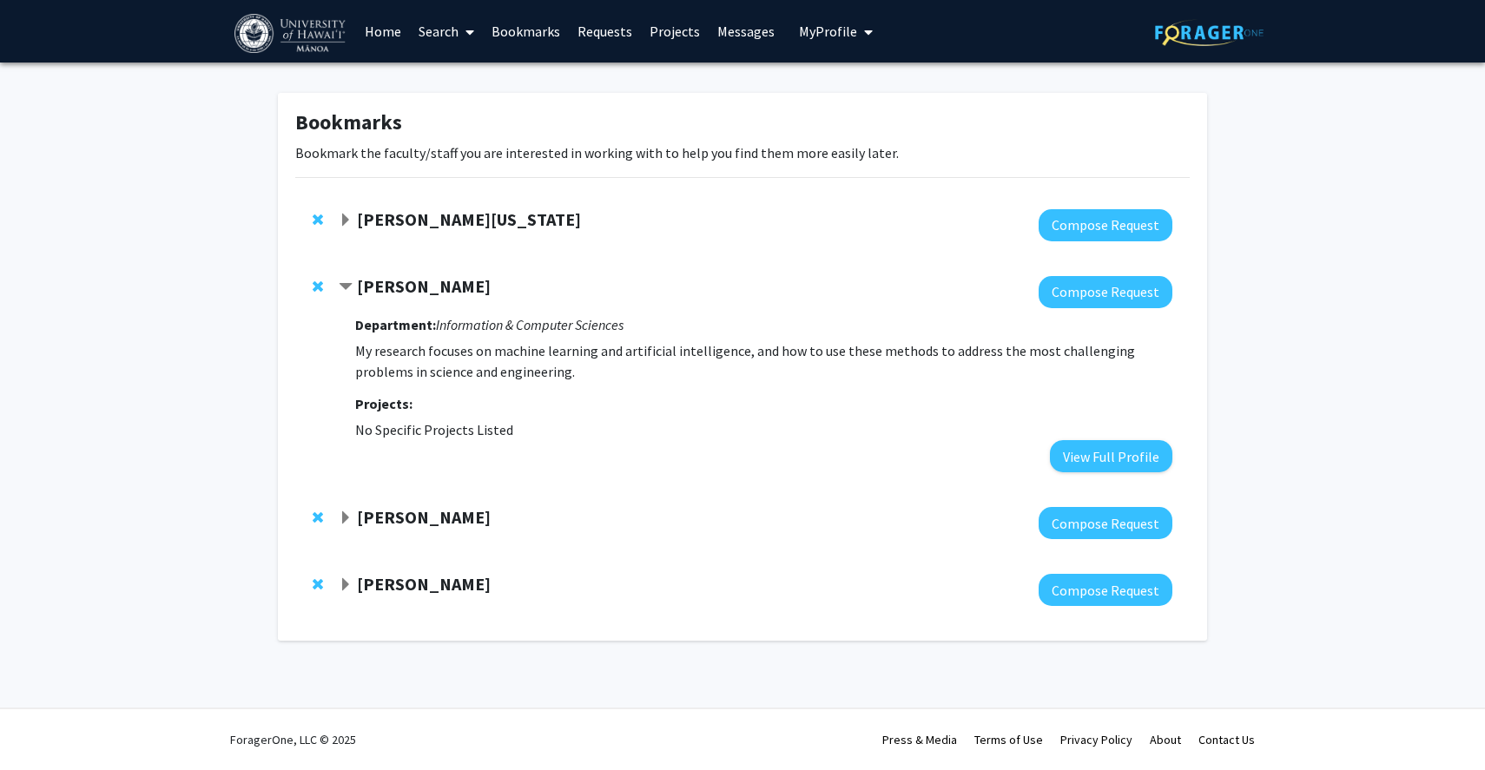
click at [347, 288] on span "Contract Peter Sadowski Bookmark" at bounding box center [346, 287] width 14 height 14
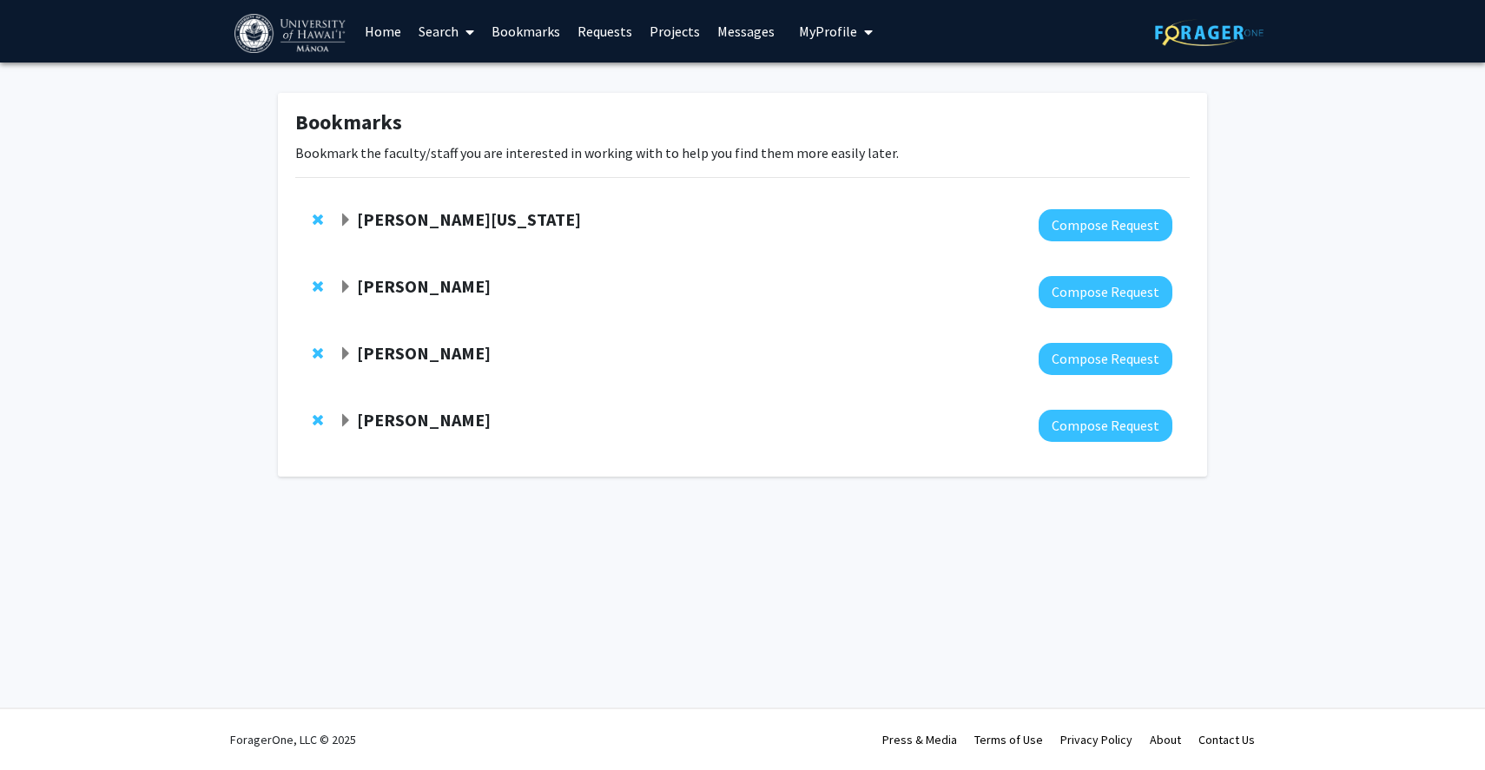
click at [346, 216] on span "Expand Peter Washington Bookmark" at bounding box center [346, 221] width 14 height 14
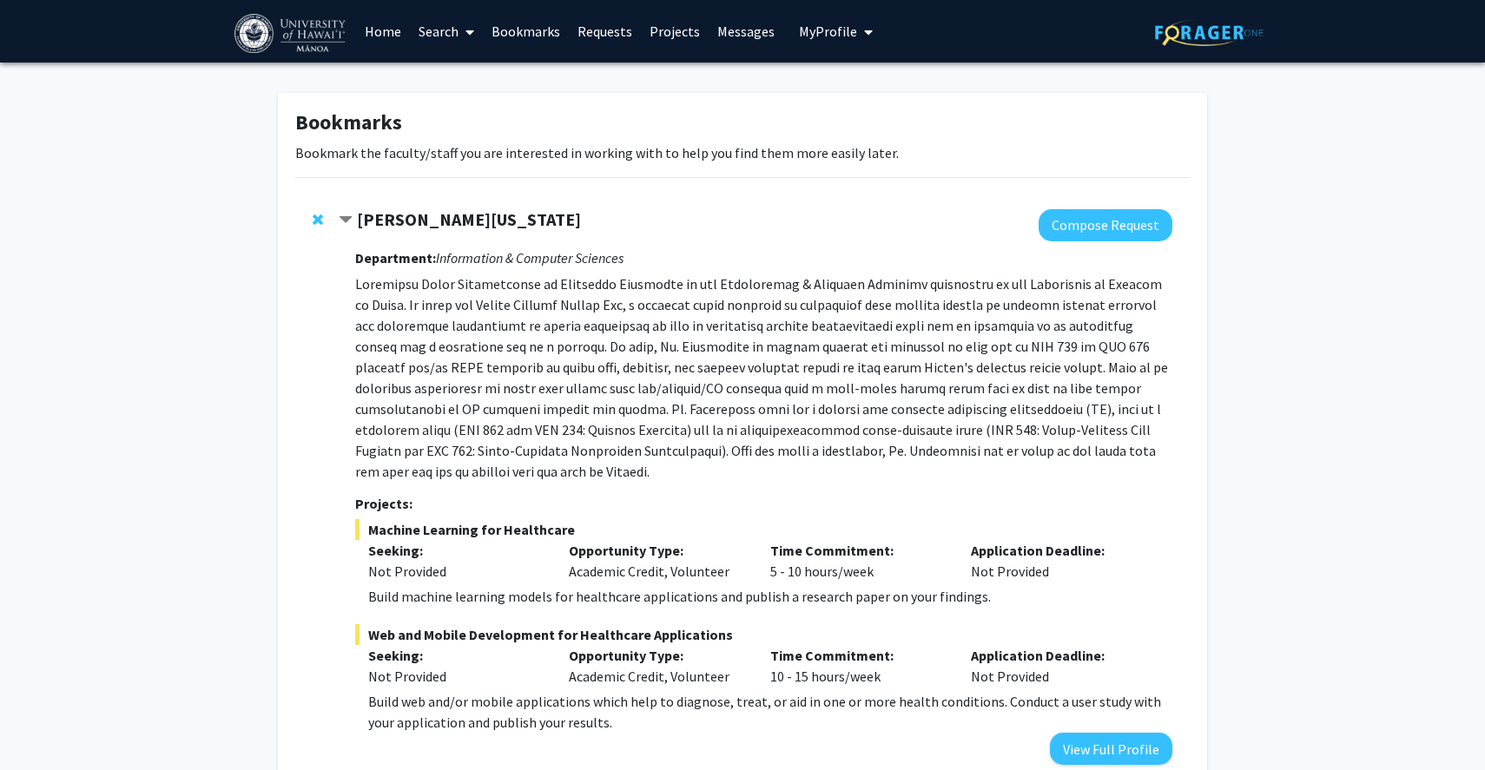
click at [346, 216] on span "Contract Peter Washington Bookmark" at bounding box center [346, 221] width 14 height 14
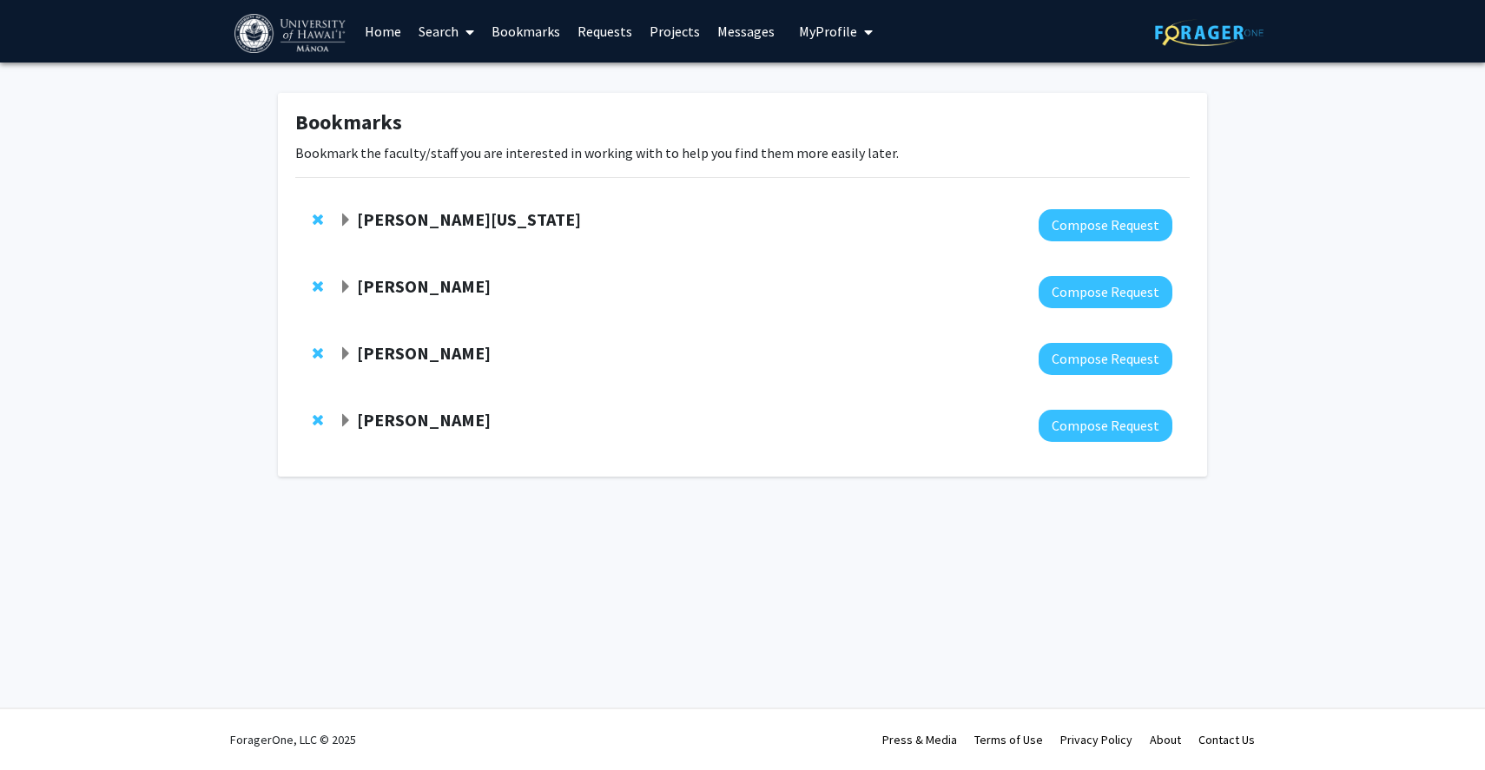
click at [442, 36] on link "Search" at bounding box center [446, 31] width 73 height 61
click at [465, 68] on span "Faculty/Staff" at bounding box center [474, 80] width 128 height 35
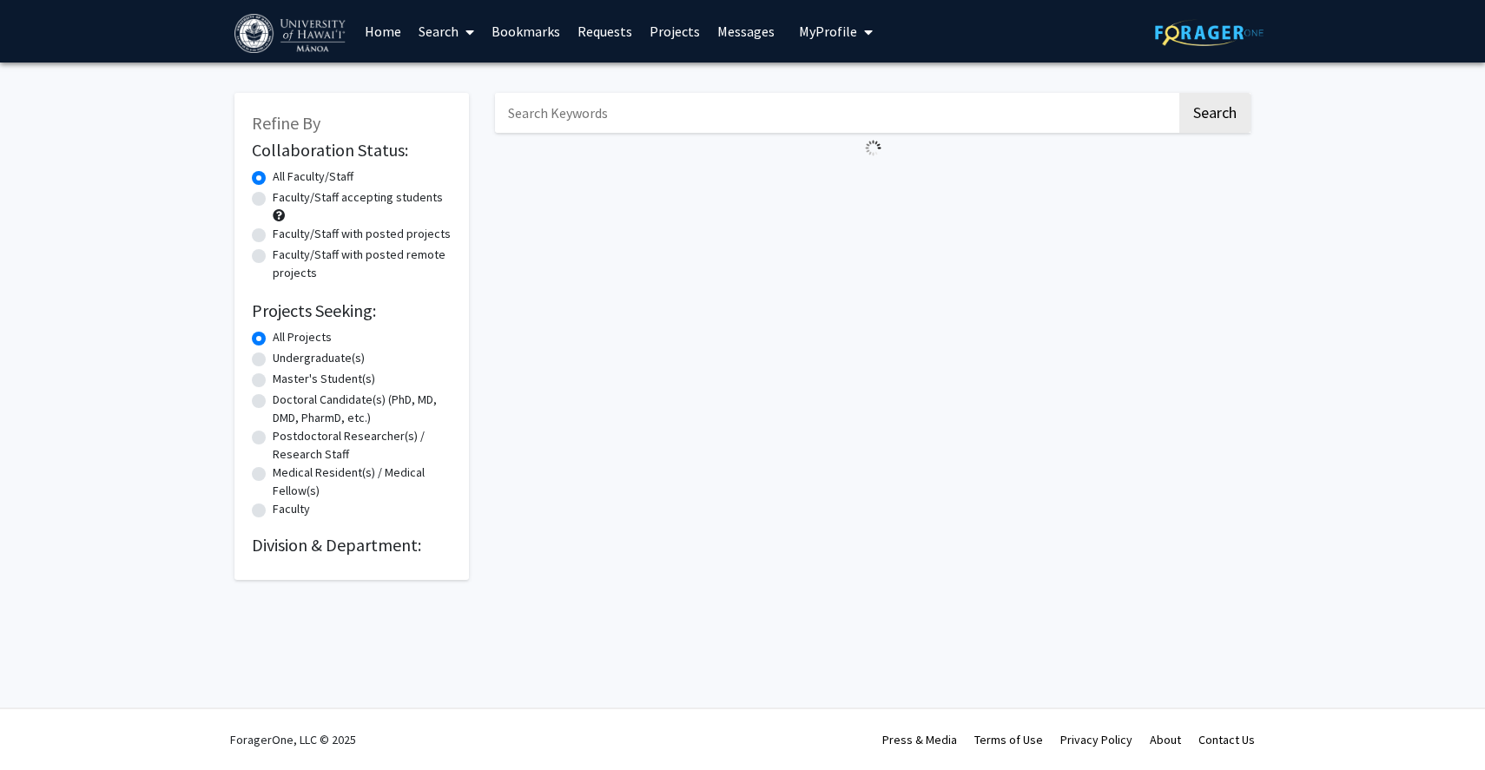
click at [544, 119] on input "Search Keywords" at bounding box center [836, 113] width 682 height 40
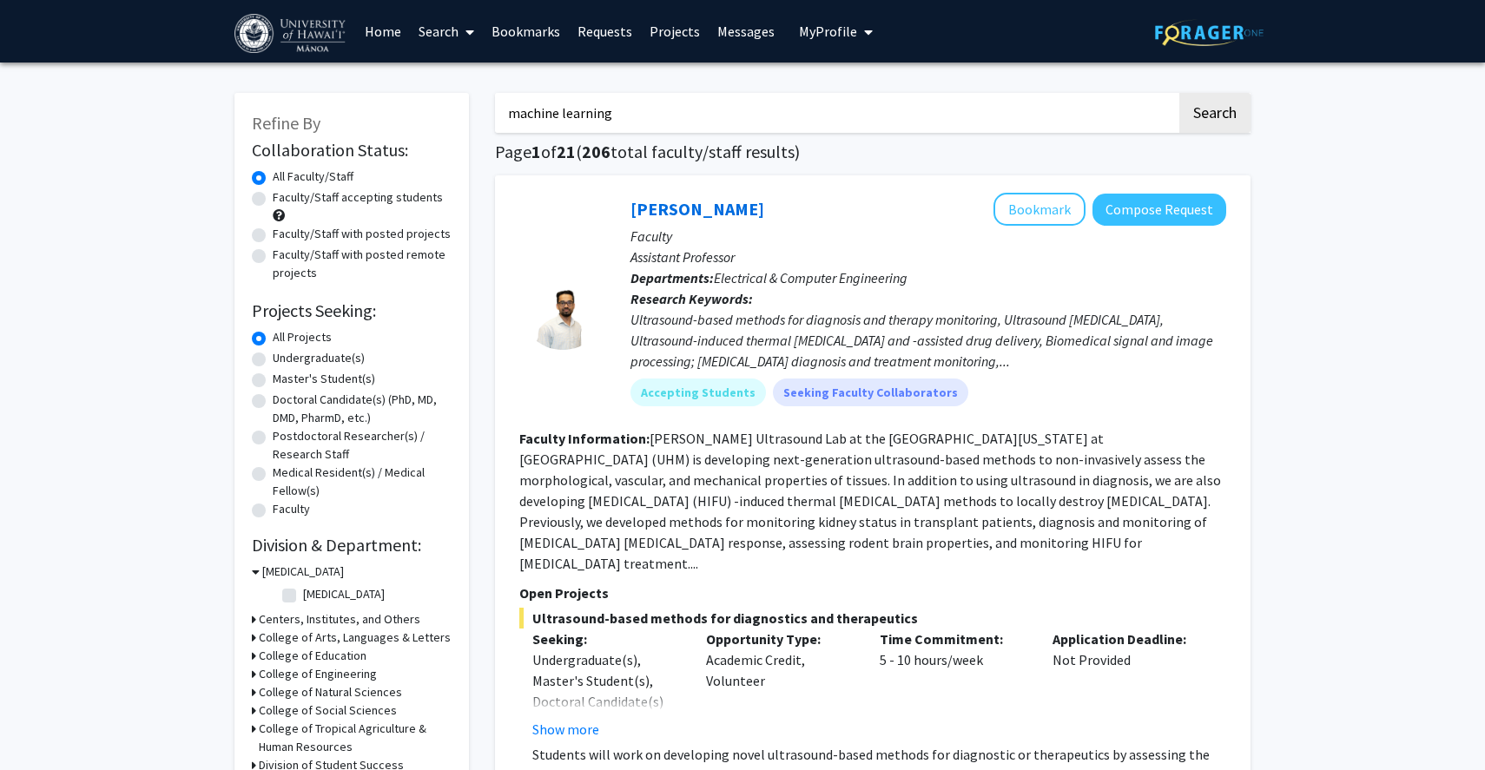
type input "machine learning"
click at [1179, 93] on button "Search" at bounding box center [1214, 113] width 71 height 40
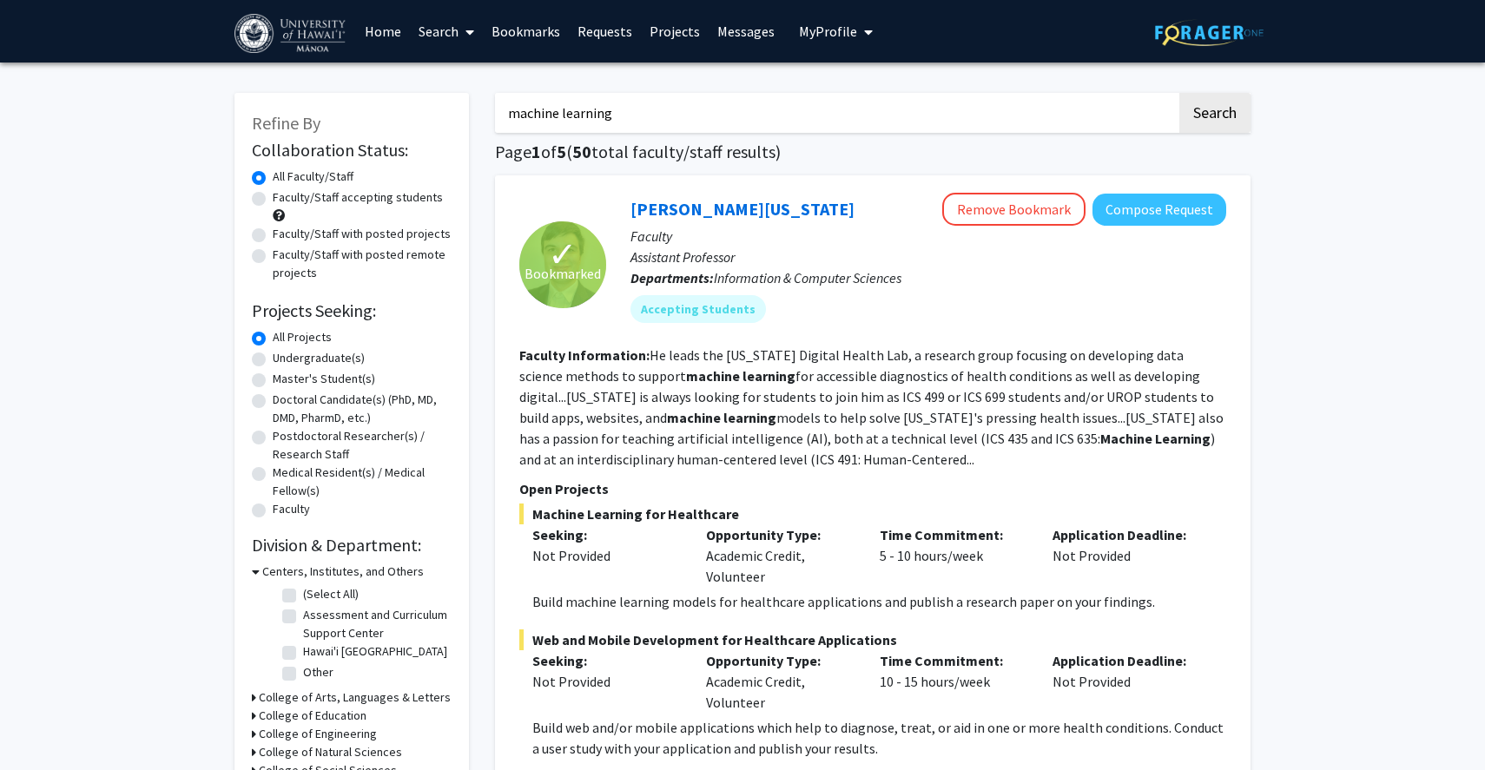
click at [334, 196] on label "Faculty/Staff accepting students" at bounding box center [358, 197] width 170 height 18
click at [284, 196] on input "Faculty/Staff accepting students" at bounding box center [278, 193] width 11 height 11
radio input "true"
click at [295, 357] on label "Undergraduate(s)" at bounding box center [319, 358] width 92 height 18
click at [284, 357] on input "Undergraduate(s)" at bounding box center [278, 354] width 11 height 11
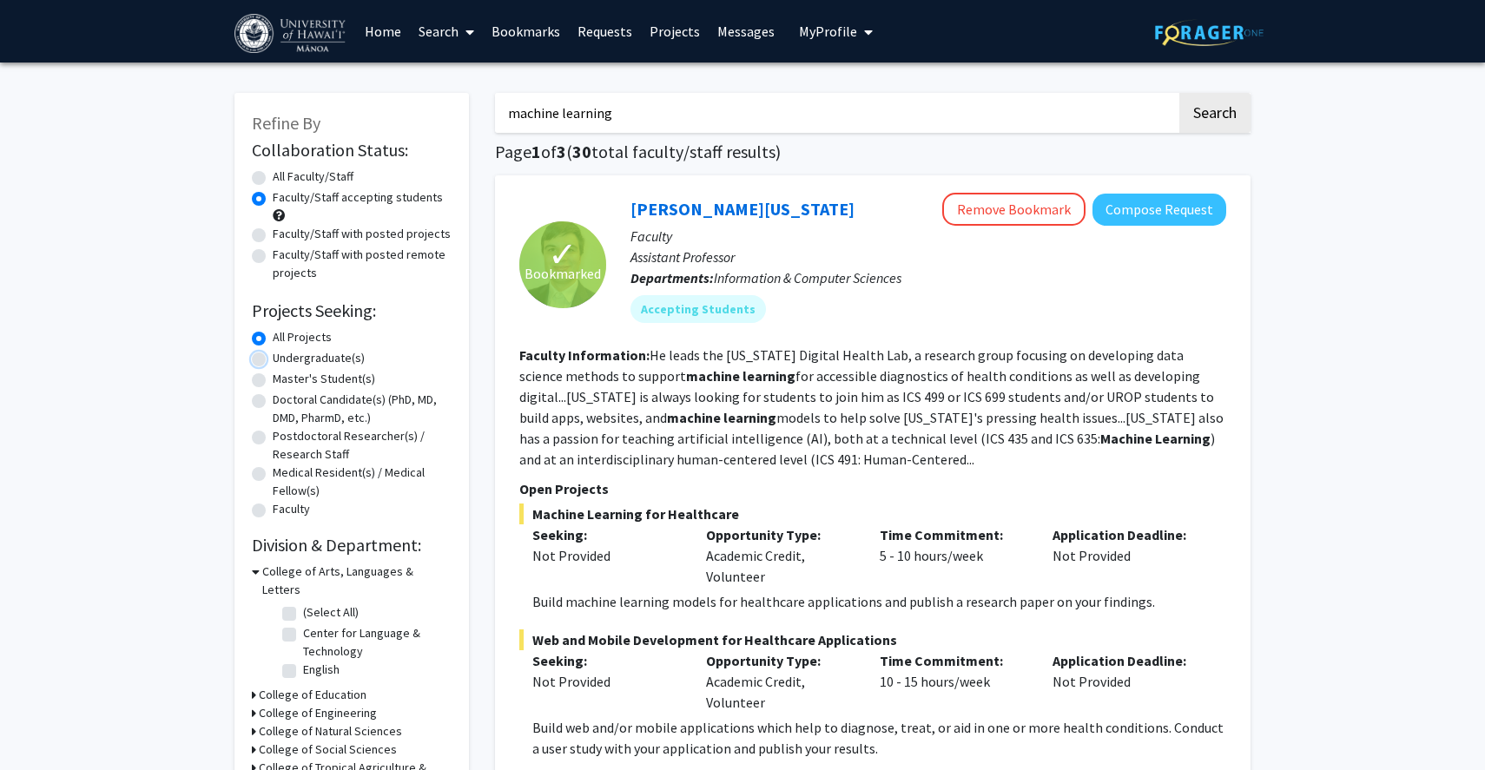
radio input "true"
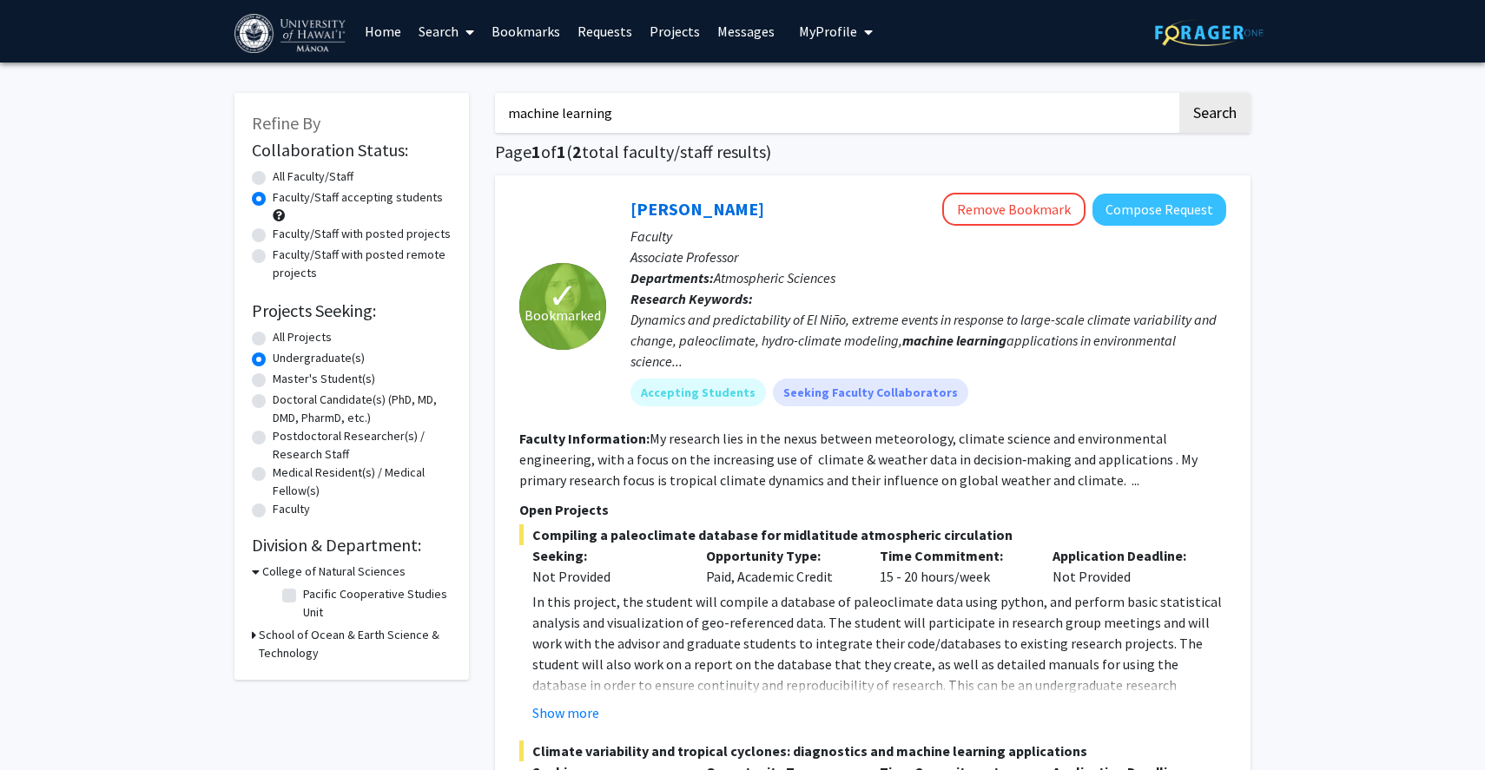
click at [306, 337] on label "All Projects" at bounding box center [302, 337] width 59 height 18
click at [284, 337] on input "All Projects" at bounding box center [278, 333] width 11 height 11
radio input "true"
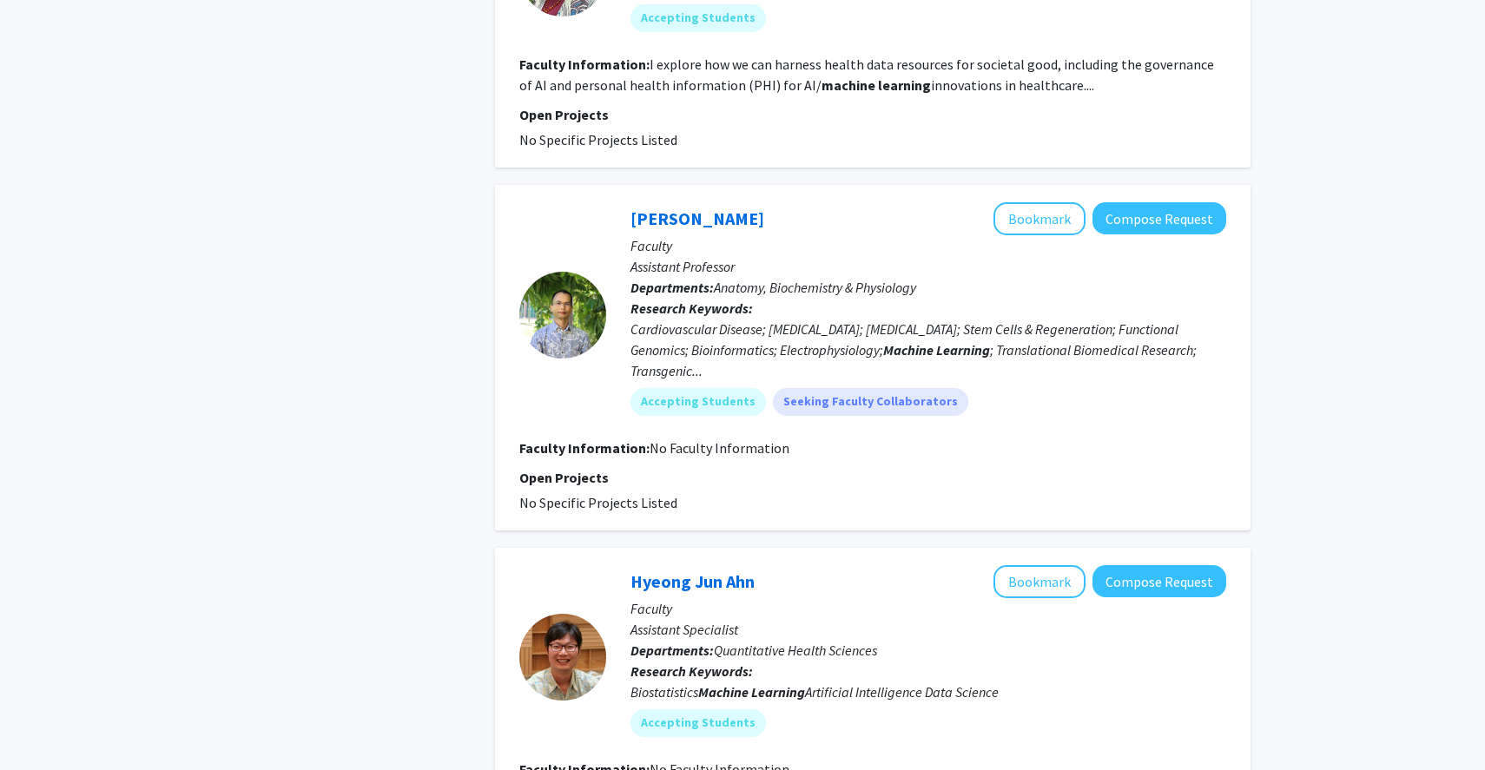
scroll to position [4320, 0]
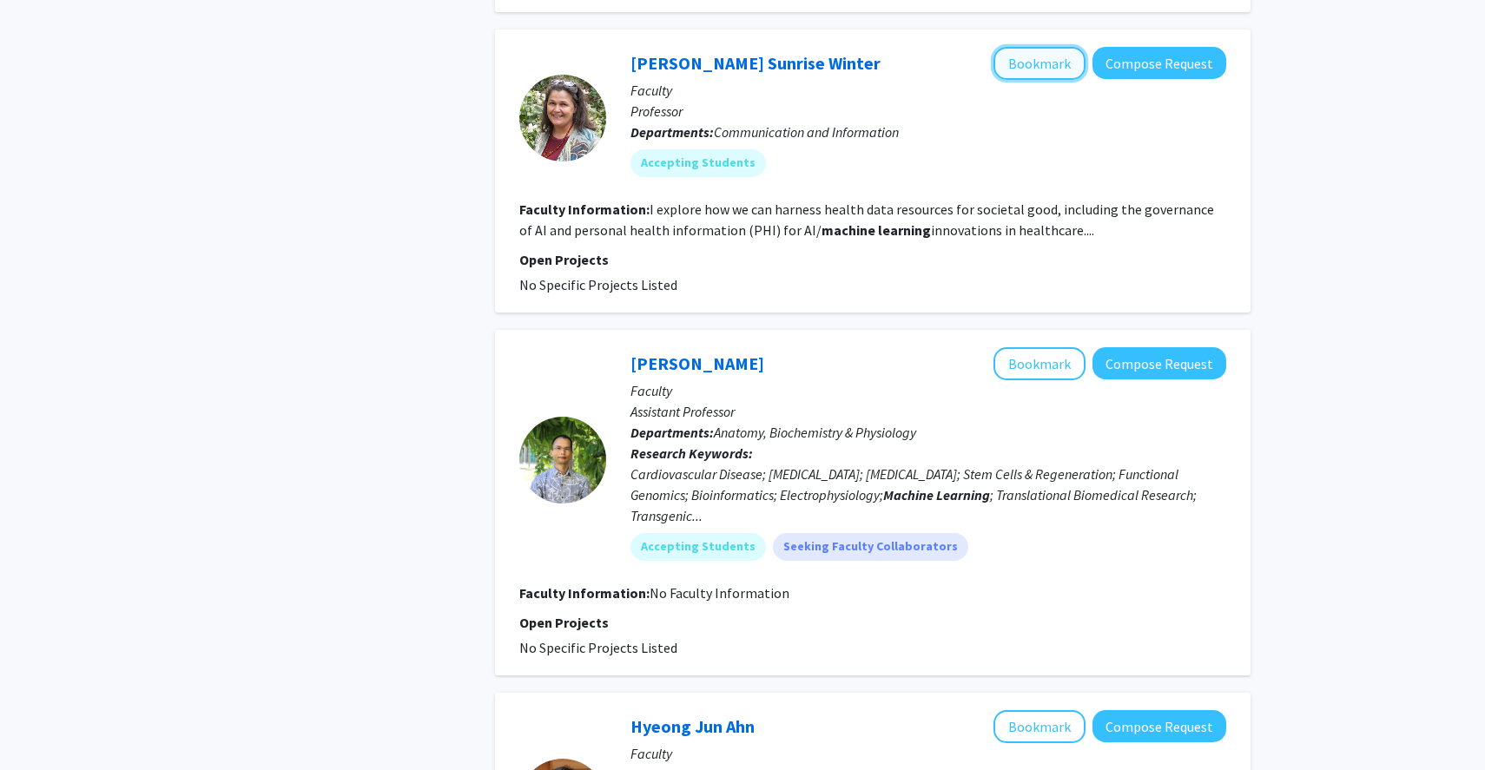
click at [1041, 68] on button "Bookmark" at bounding box center [1039, 63] width 92 height 33
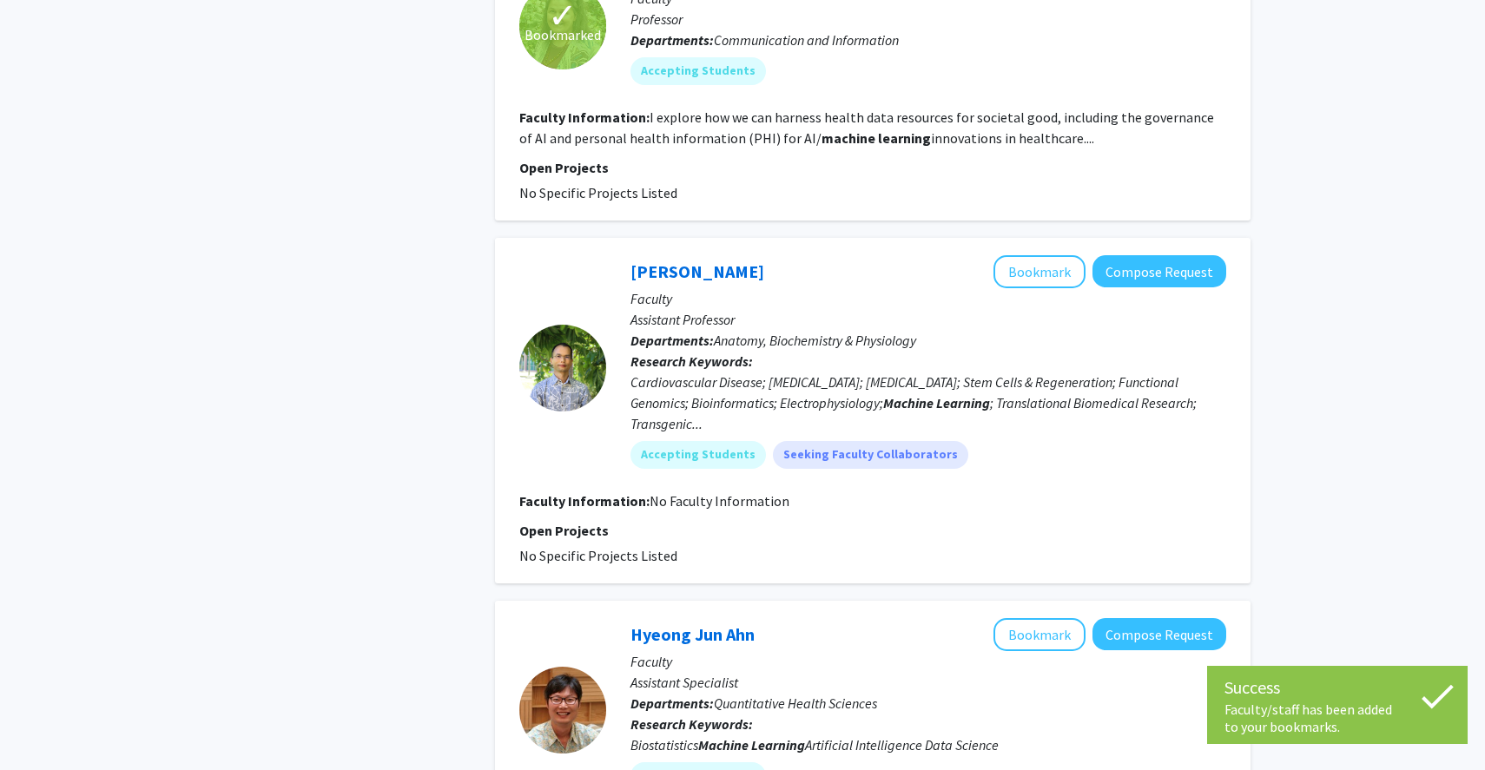
scroll to position [4416, 0]
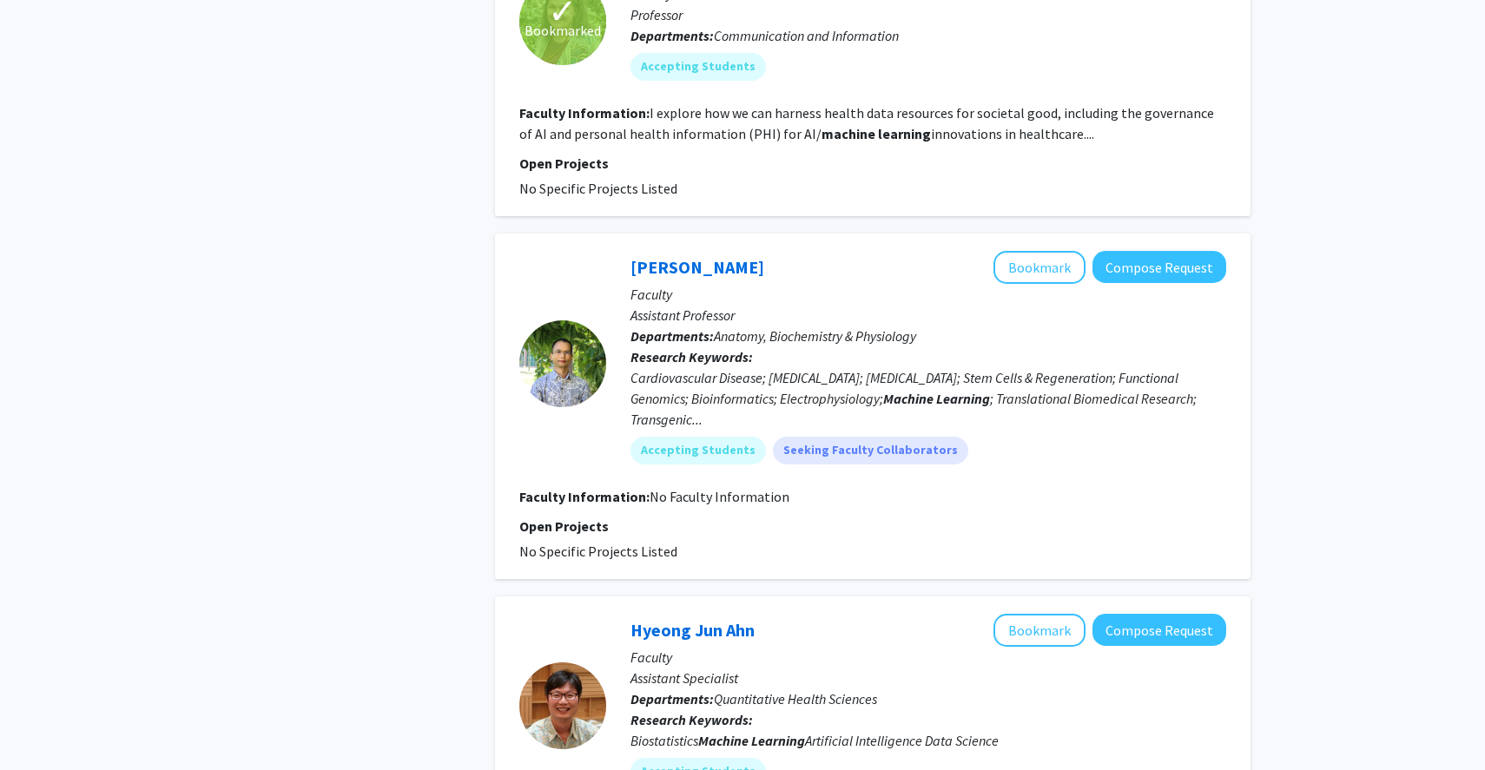
click at [510, 426] on div "[PERSON_NAME] Bookmark Compose Request Faculty Assistant Professor Departments:…" at bounding box center [872, 407] width 755 height 346
click at [1050, 278] on button "Bookmark" at bounding box center [1039, 267] width 92 height 33
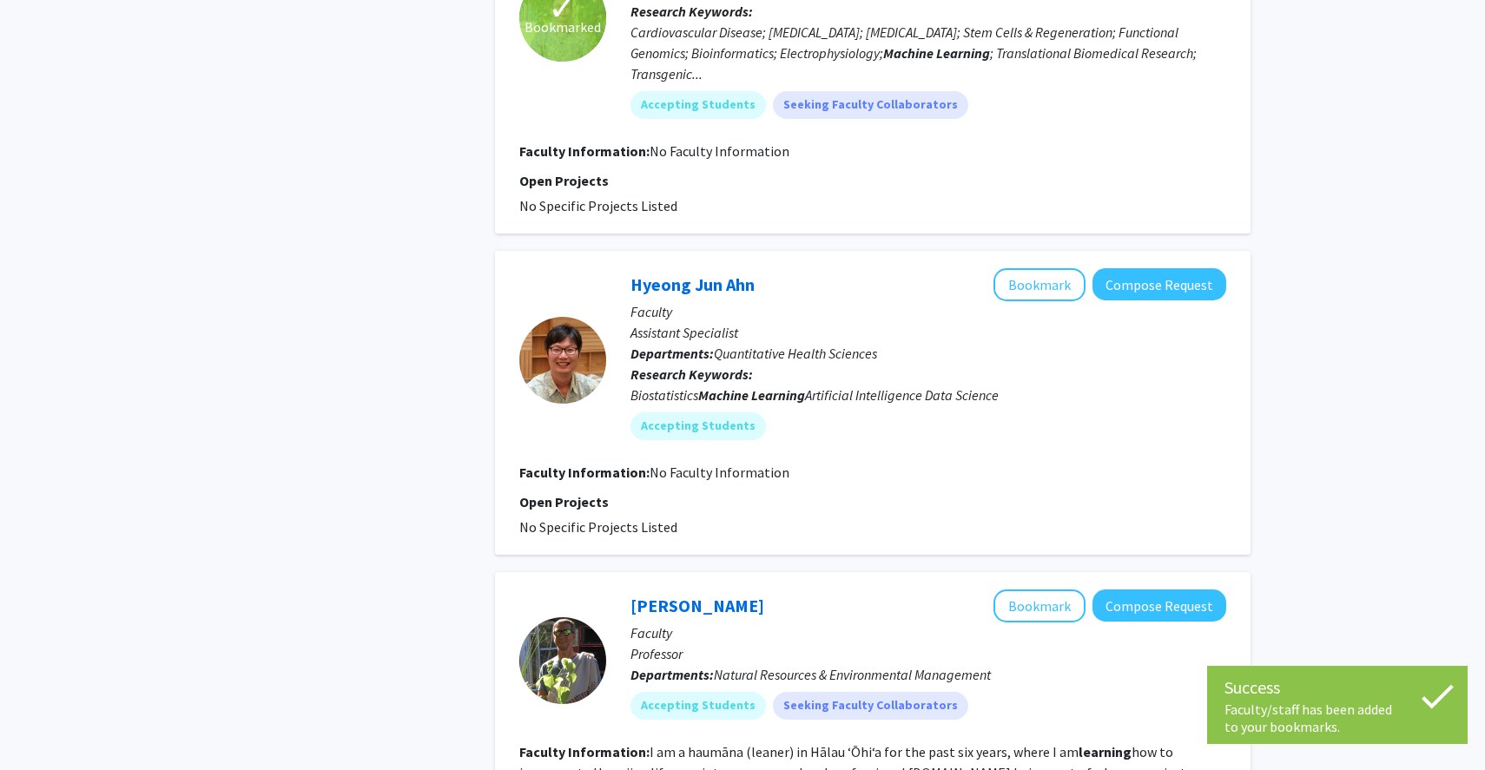
scroll to position [4764, 0]
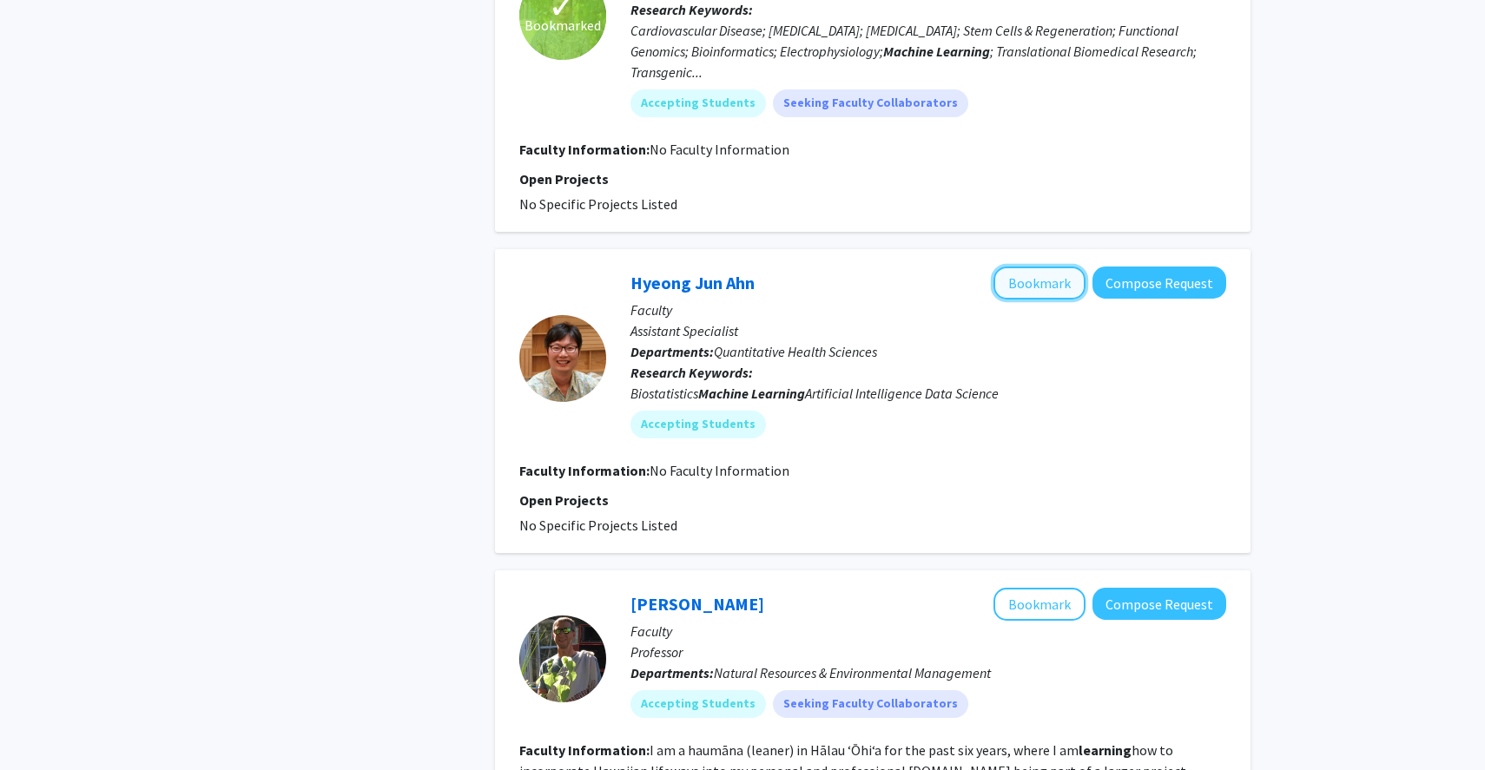
click at [1030, 279] on button "Bookmark" at bounding box center [1039, 283] width 92 height 33
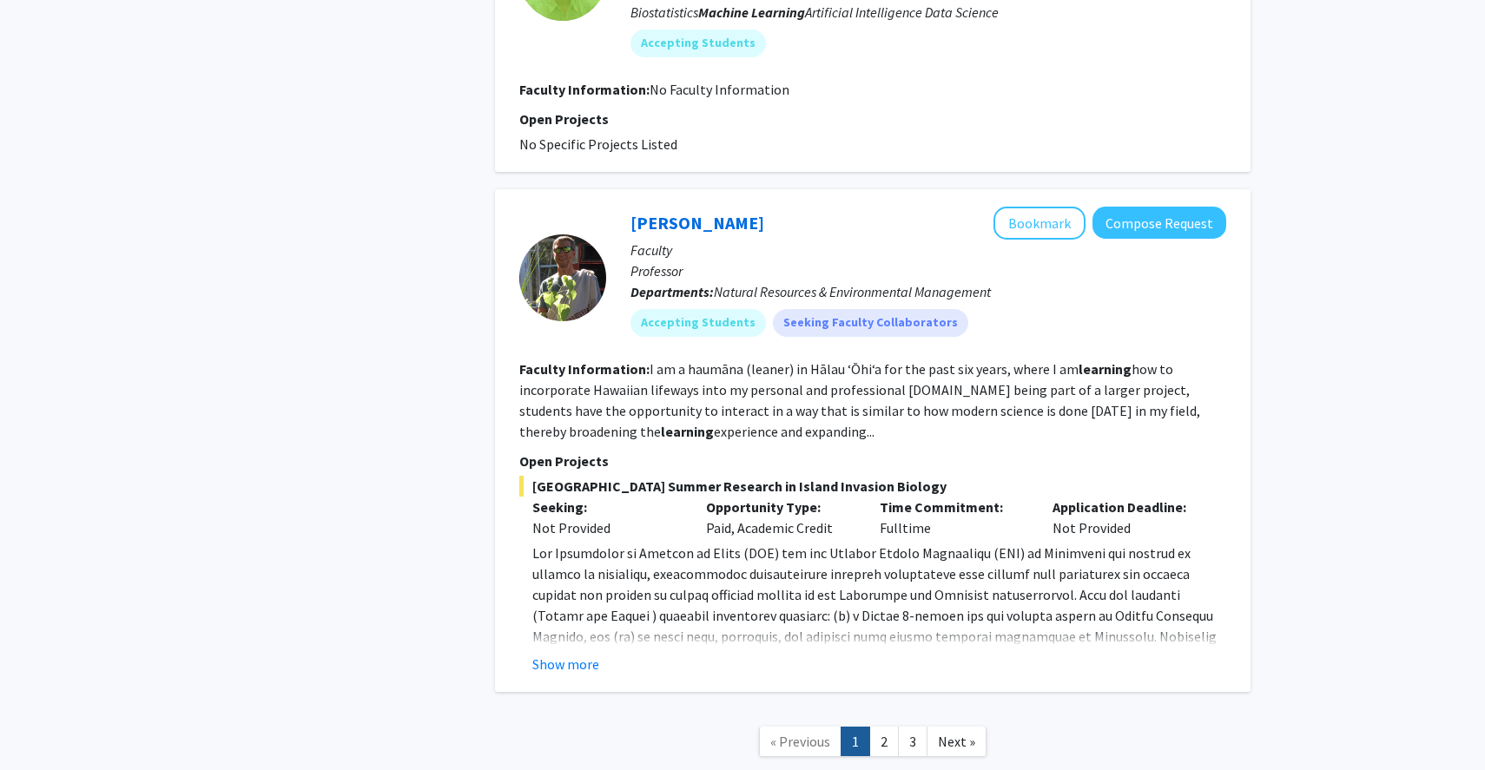
scroll to position [5259, 0]
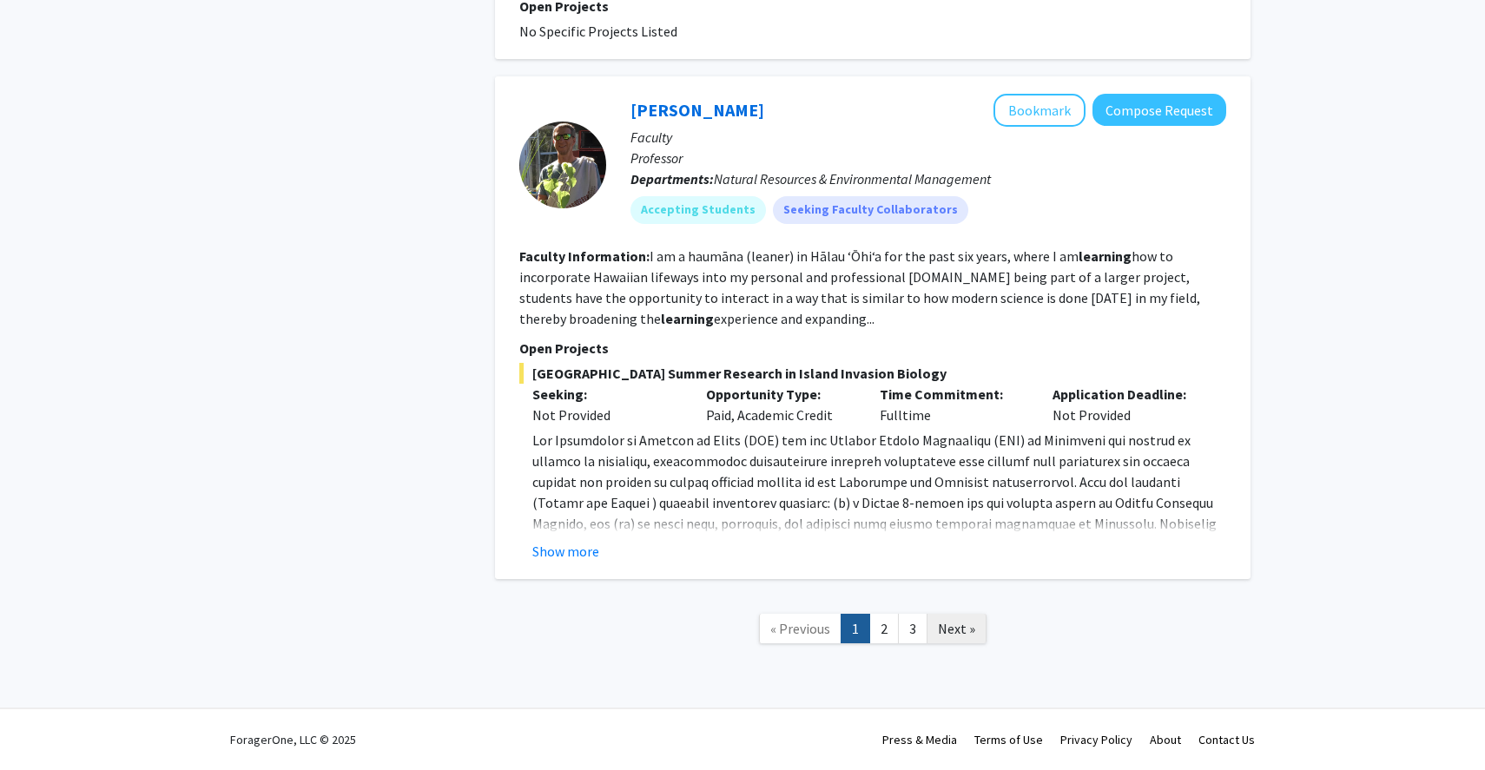
click at [968, 636] on link "Next »" at bounding box center [956, 629] width 60 height 30
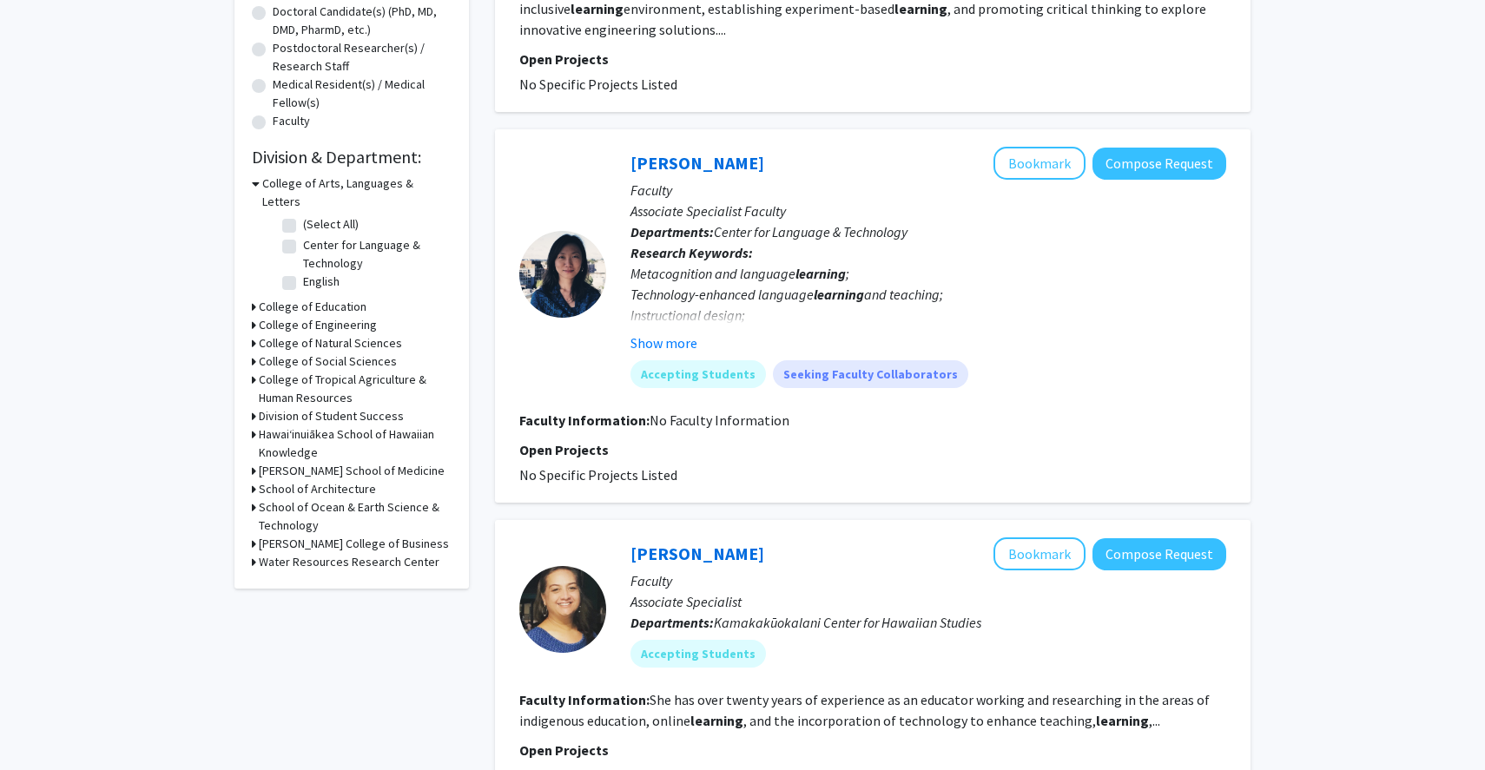
scroll to position [160, 0]
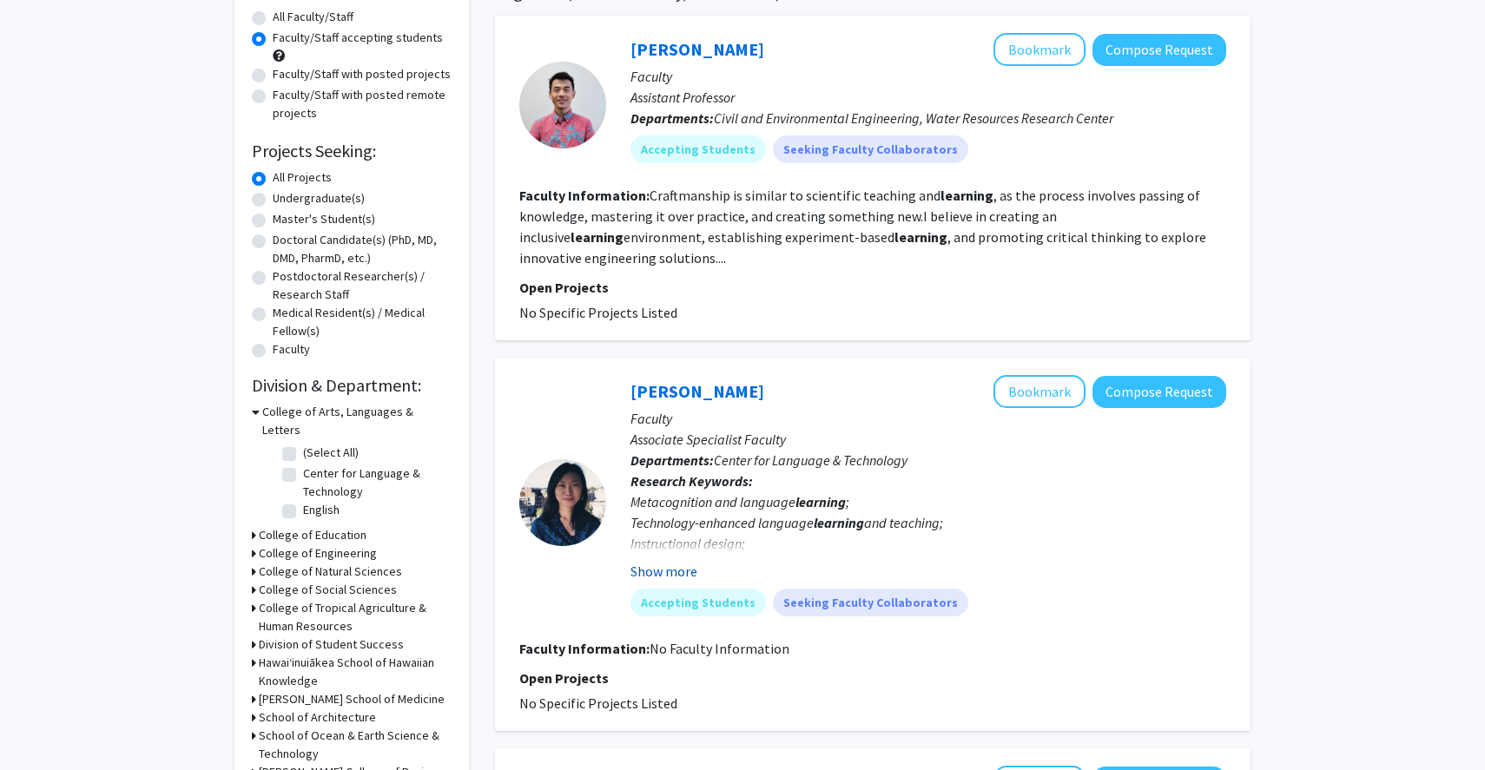
click at [674, 570] on button "Show more" at bounding box center [663, 571] width 67 height 21
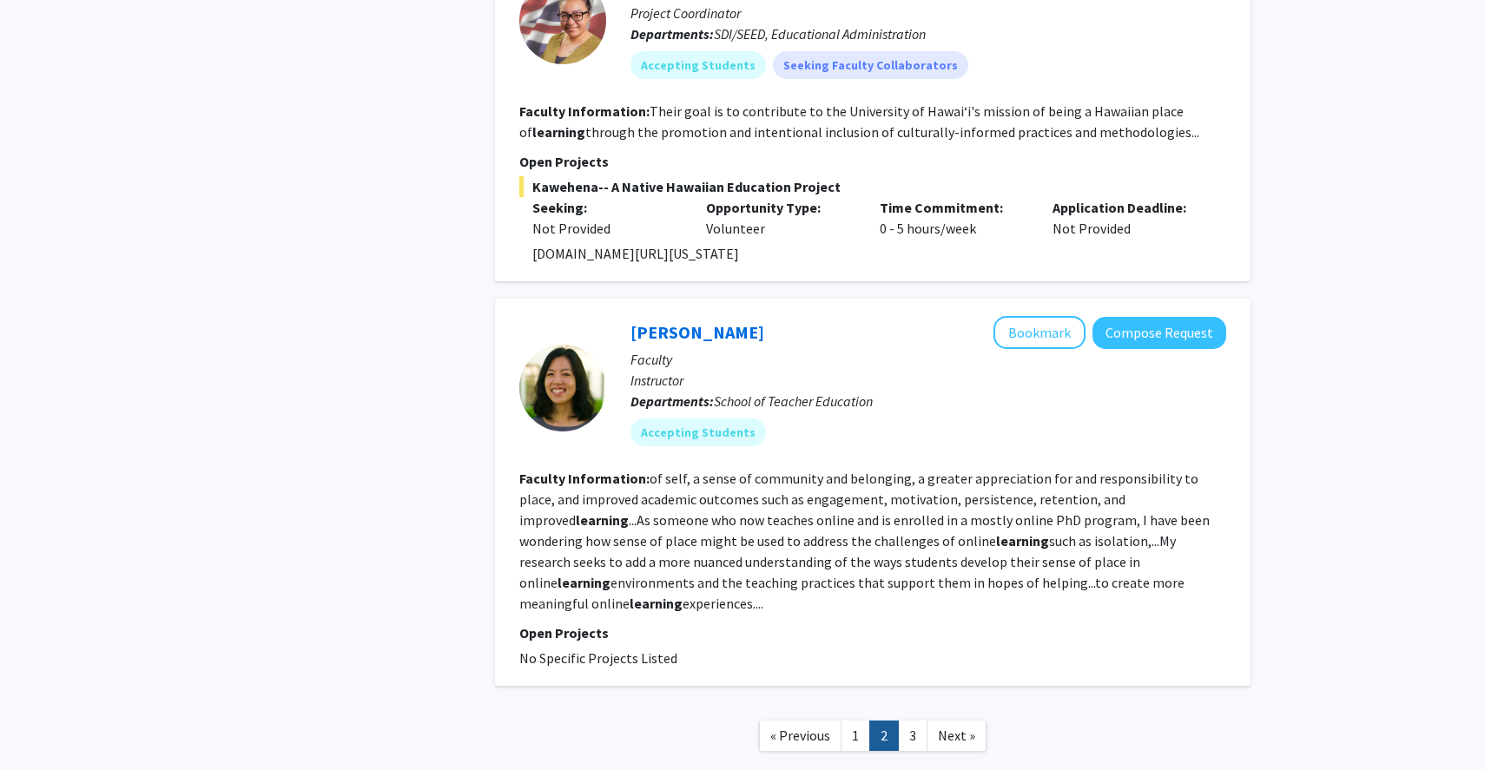
scroll to position [3574, 0]
click at [932, 719] on link "Next »" at bounding box center [956, 734] width 60 height 30
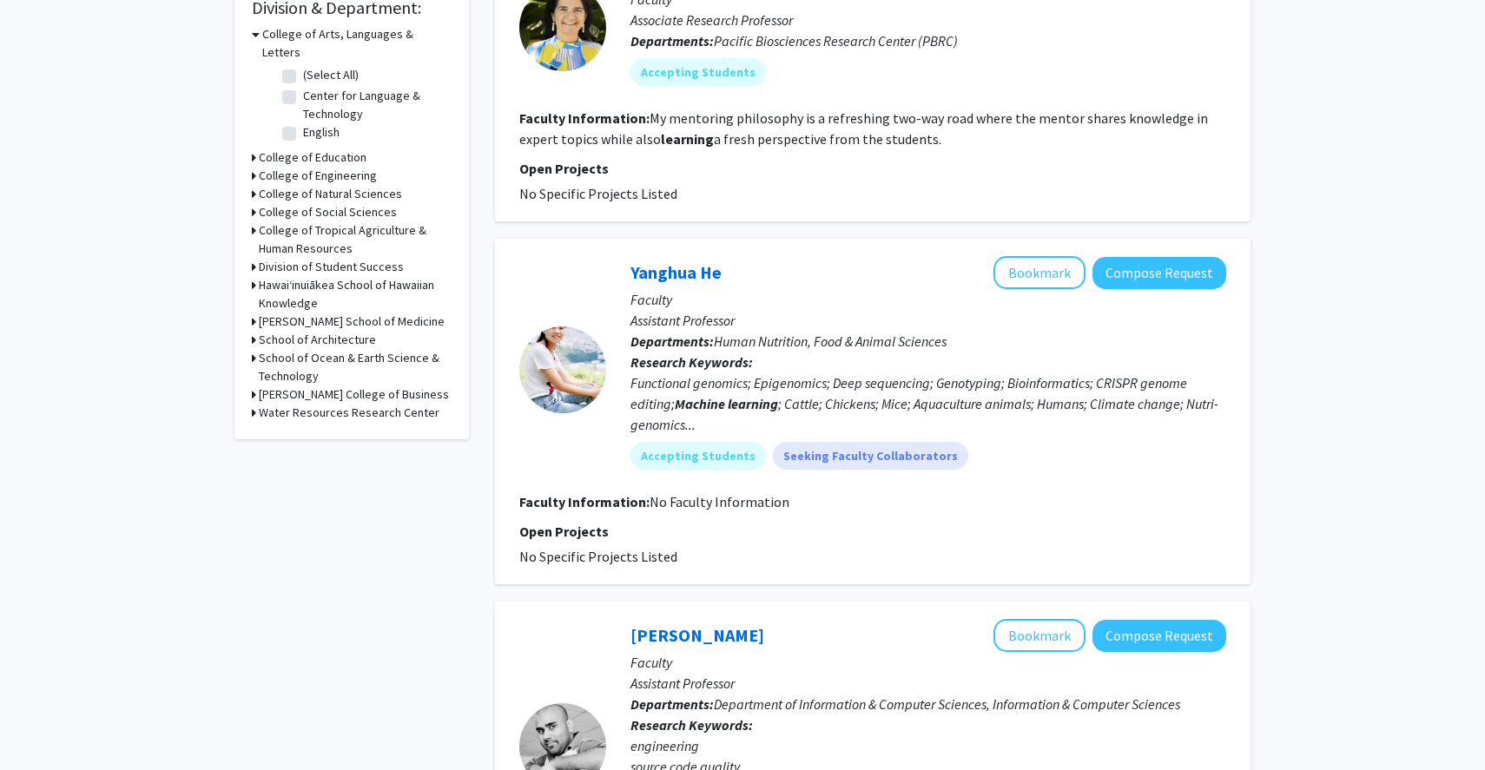
scroll to position [540, 0]
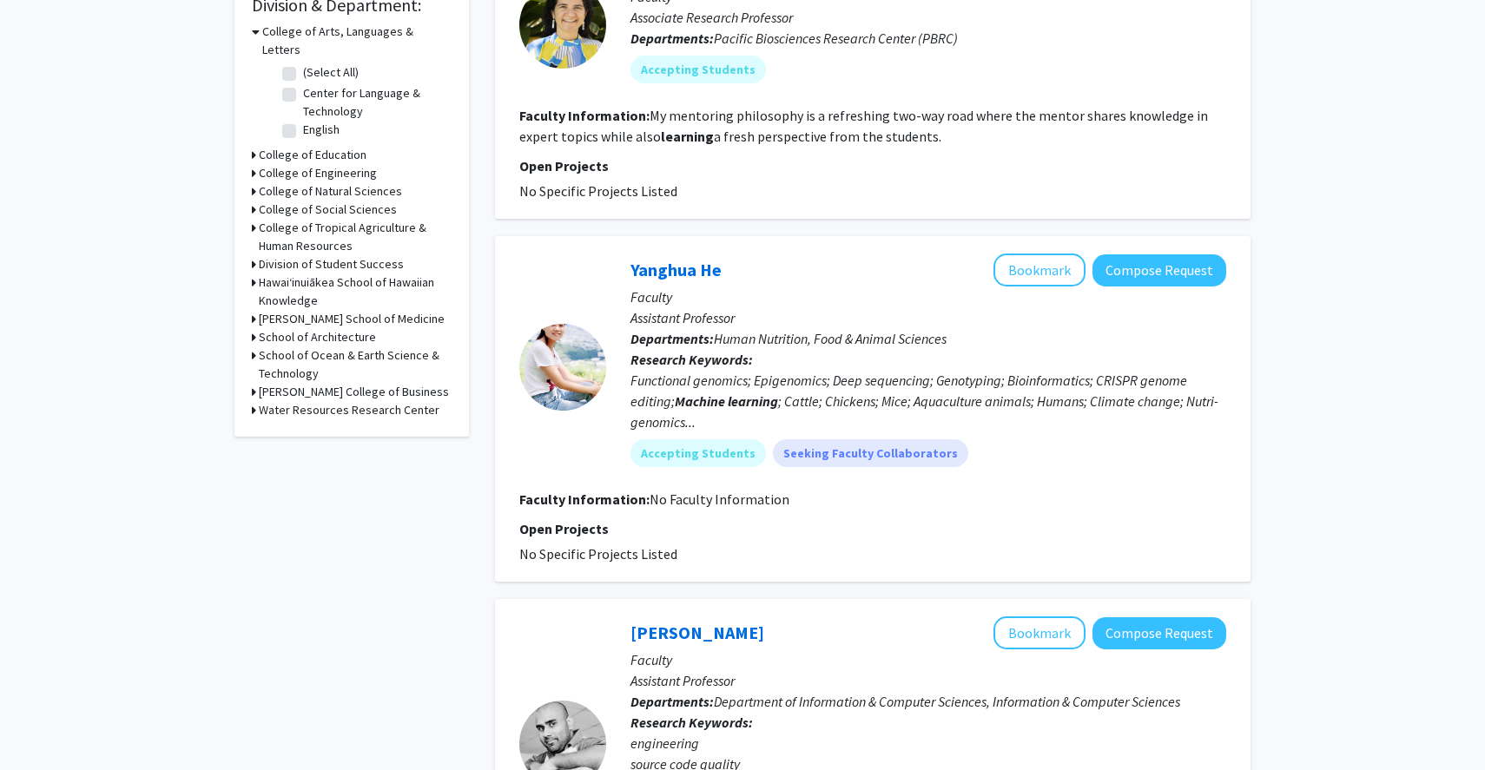
click at [552, 372] on div at bounding box center [562, 367] width 87 height 87
click at [1040, 280] on button "Bookmark" at bounding box center [1039, 270] width 92 height 33
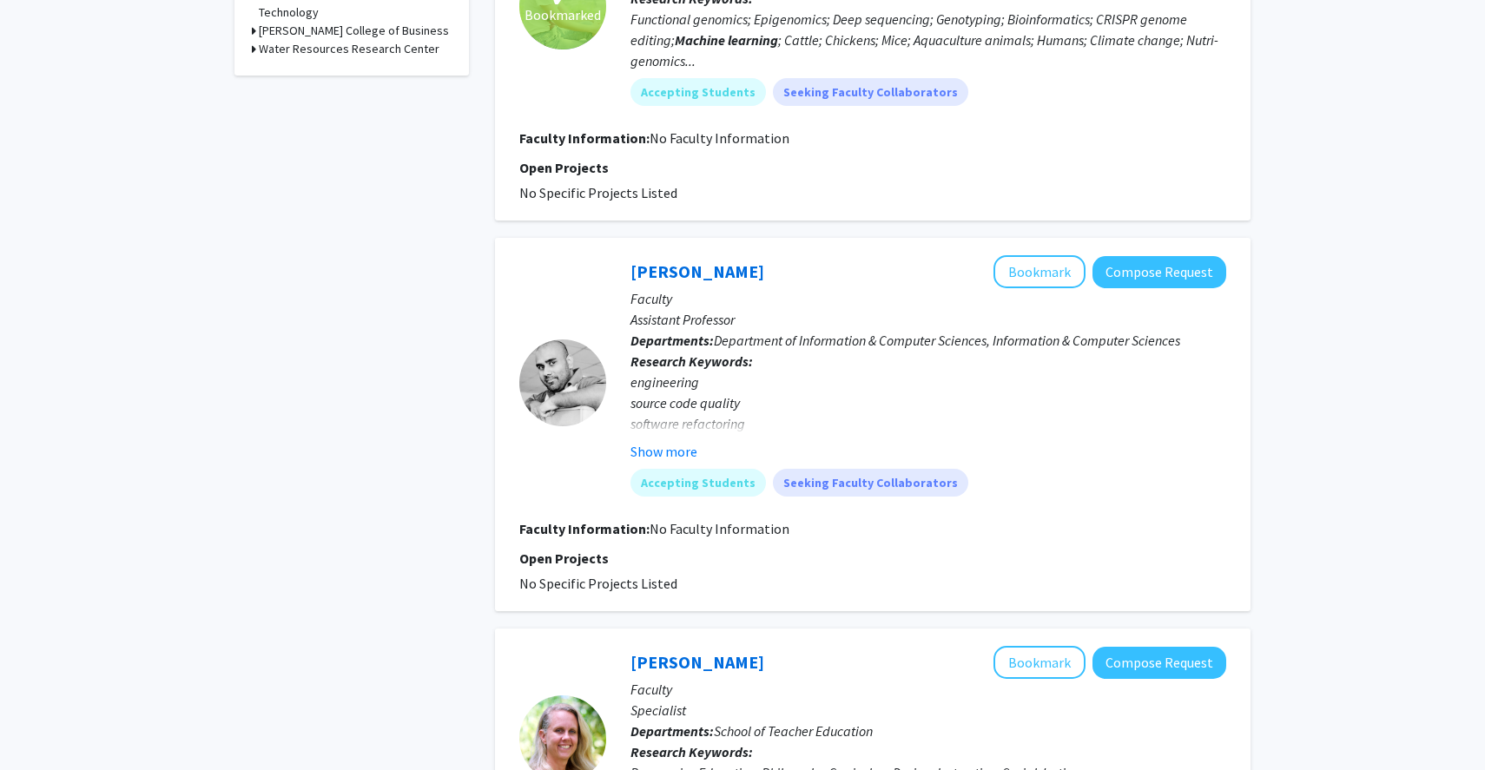
scroll to position [906, 0]
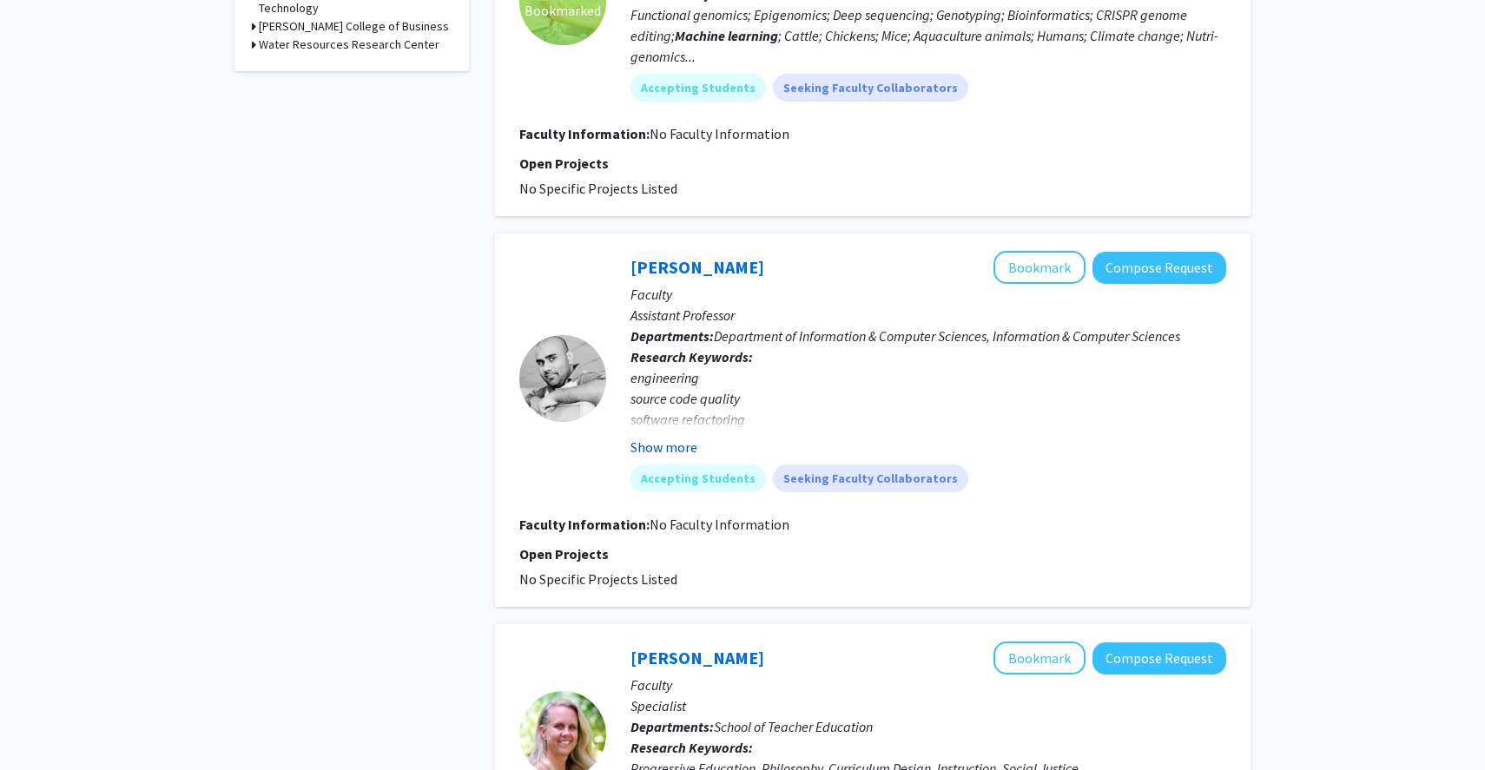
click at [678, 443] on button "Show more" at bounding box center [663, 447] width 67 height 21
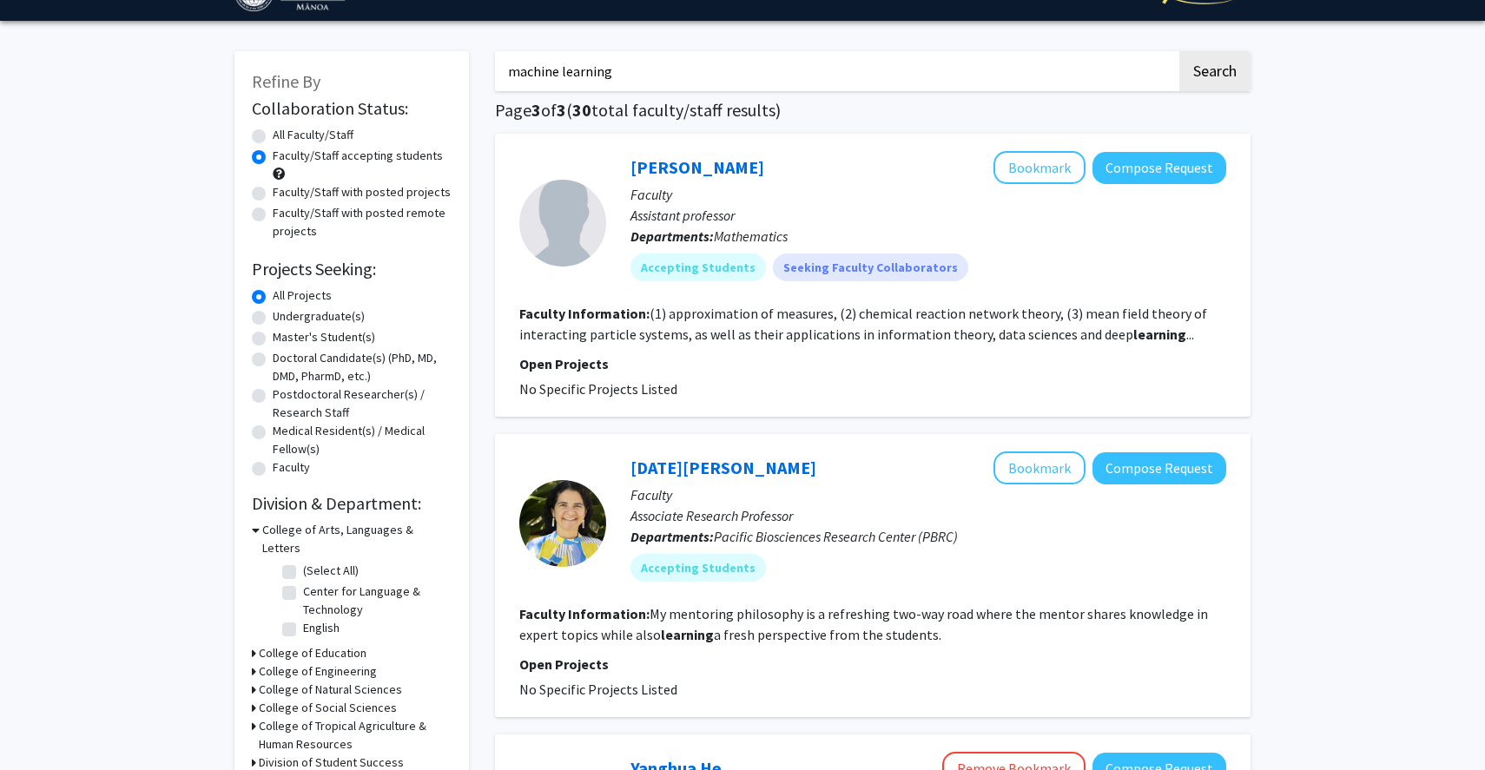
scroll to position [0, 0]
